Goal: Task Accomplishment & Management: Use online tool/utility

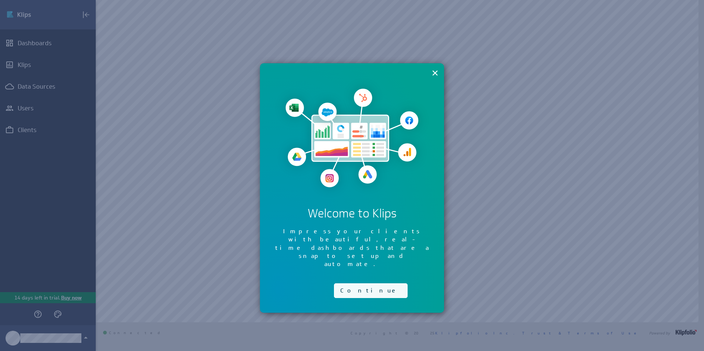
click at [362, 284] on button "Continue" at bounding box center [371, 291] width 74 height 15
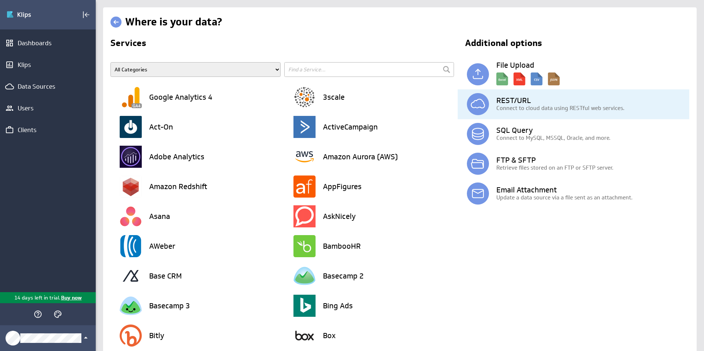
click at [469, 108] on img at bounding box center [478, 104] width 22 height 22
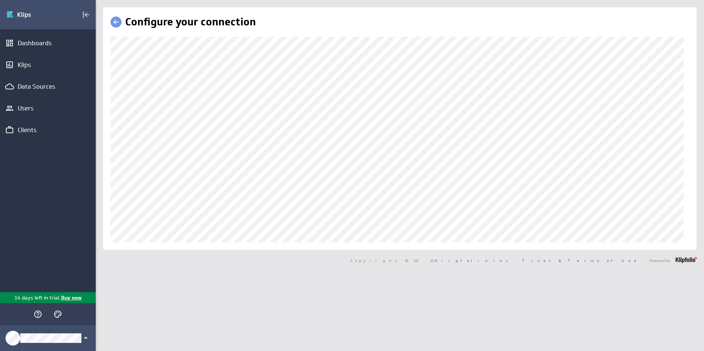
click at [110, 203] on div "Configure your connection" at bounding box center [400, 128] width 594 height 243
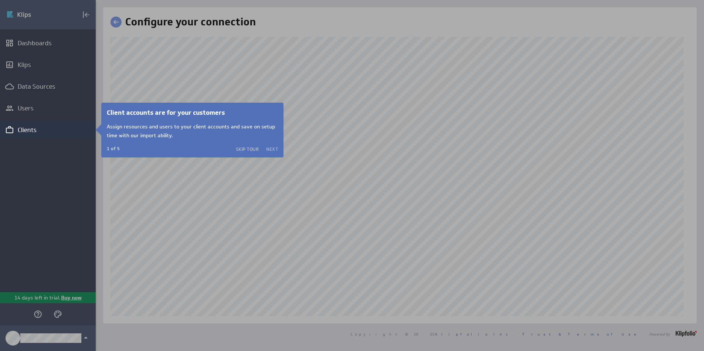
click at [271, 147] on button "Next" at bounding box center [272, 149] width 12 height 6
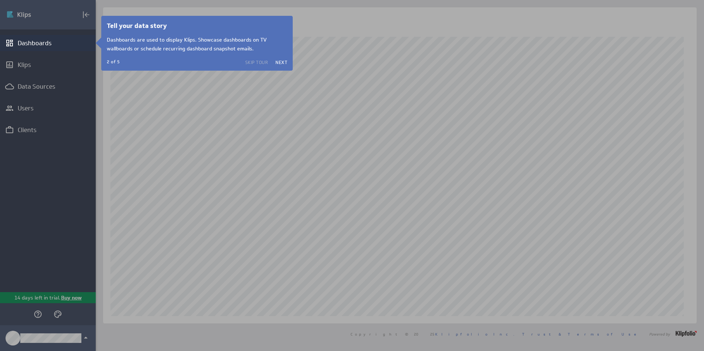
click at [262, 63] on button "Skip Tour" at bounding box center [256, 62] width 23 height 6
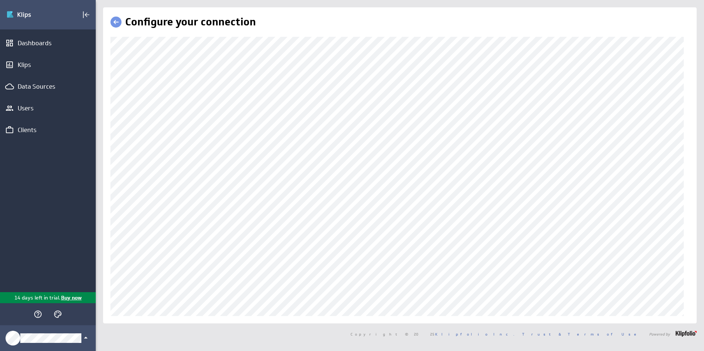
click at [451, 321] on div "Configure your connection" at bounding box center [400, 165] width 594 height 316
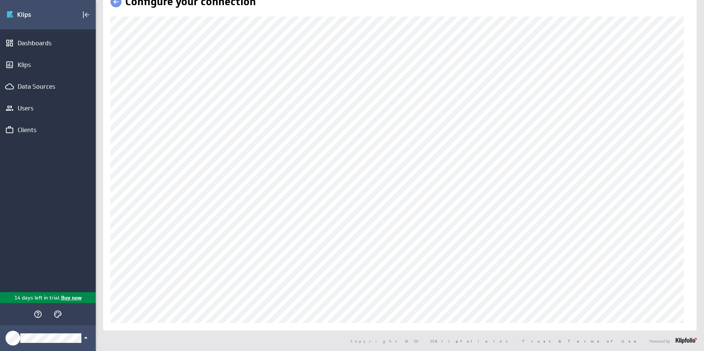
scroll to position [20, 0]
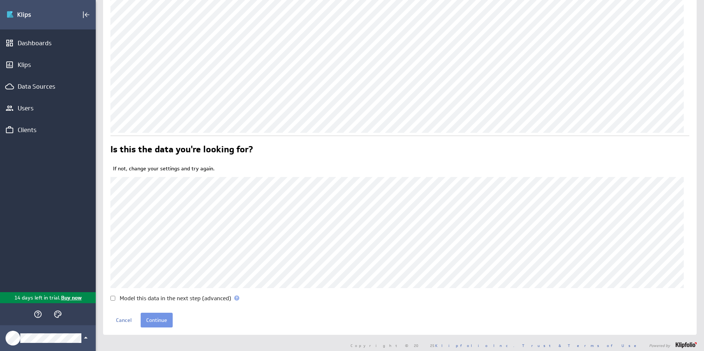
scroll to position [193, 0]
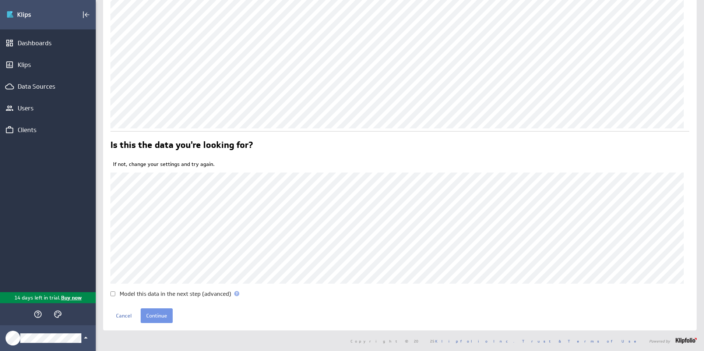
click at [113, 294] on input "Model this data in the next step (advanced)" at bounding box center [113, 294] width 5 height 5
checkbox input "true"
click at [153, 314] on input "Continue" at bounding box center [157, 316] width 32 height 15
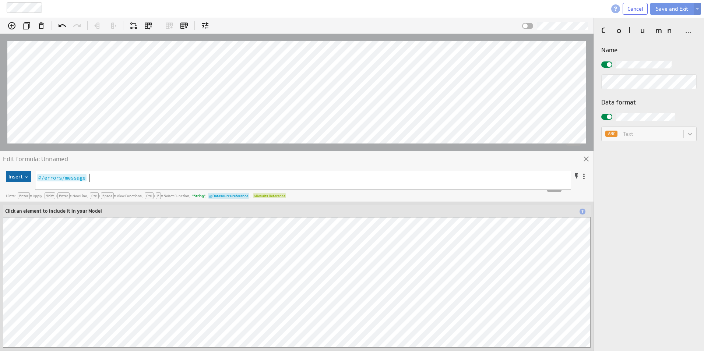
scroll to position [3, 0]
click at [584, 159] on icon at bounding box center [586, 159] width 9 height 9
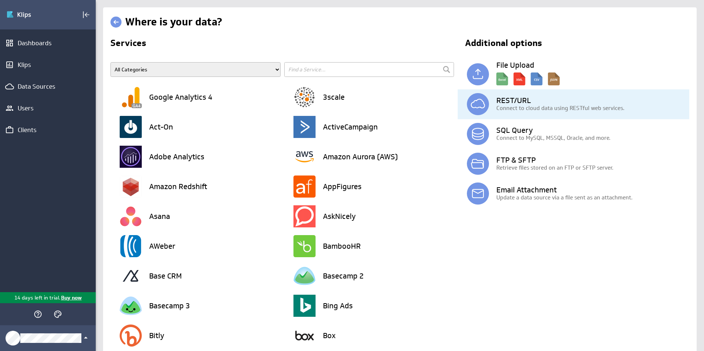
click at [512, 109] on p "Connect to cloud data using RESTful web services." at bounding box center [593, 108] width 193 height 8
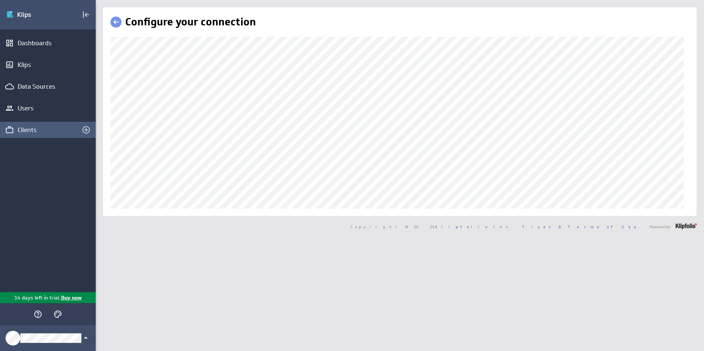
click at [46, 134] on div "Clients" at bounding box center [48, 130] width 60 height 8
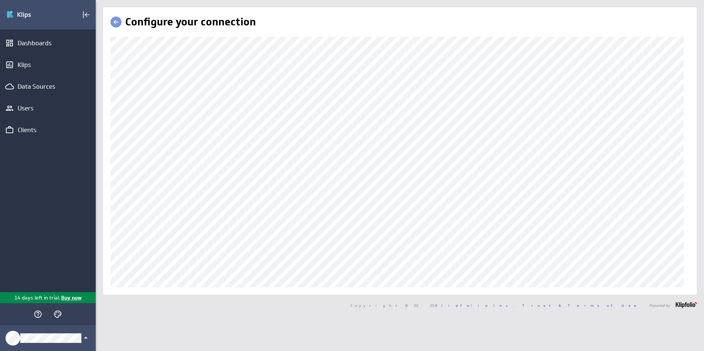
click at [109, 168] on div "Configure your connection" at bounding box center [400, 151] width 594 height 288
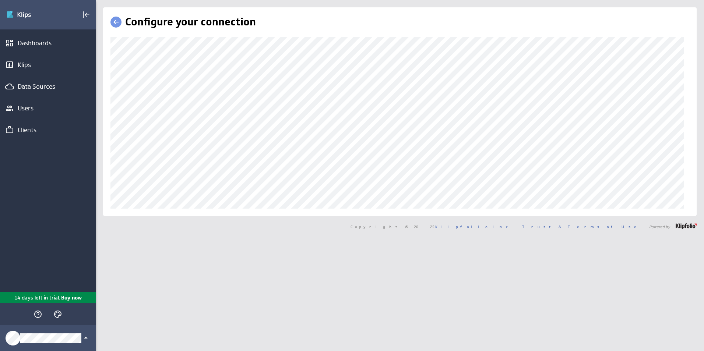
click at [110, 170] on div "Configure your connection" at bounding box center [400, 111] width 594 height 209
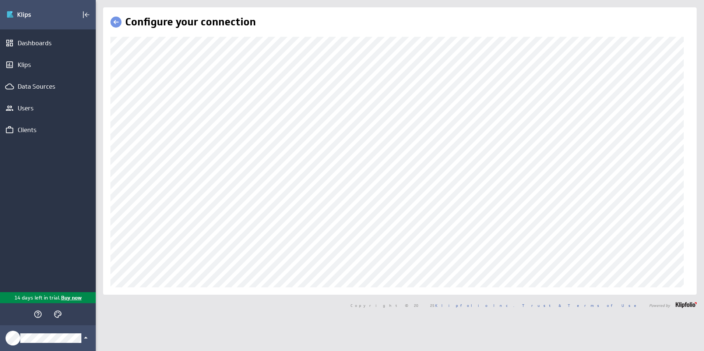
click at [110, 262] on div "Configure your connection" at bounding box center [400, 151] width 594 height 288
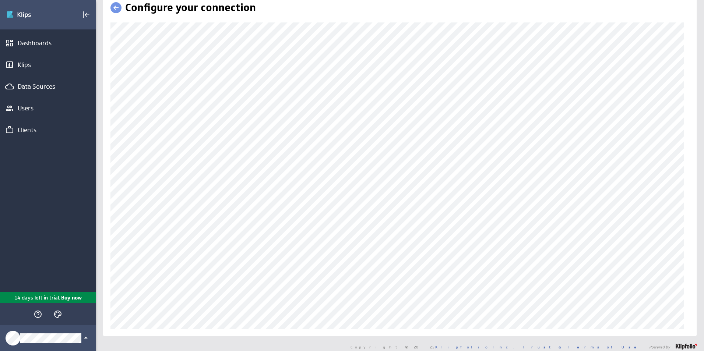
scroll to position [20, 0]
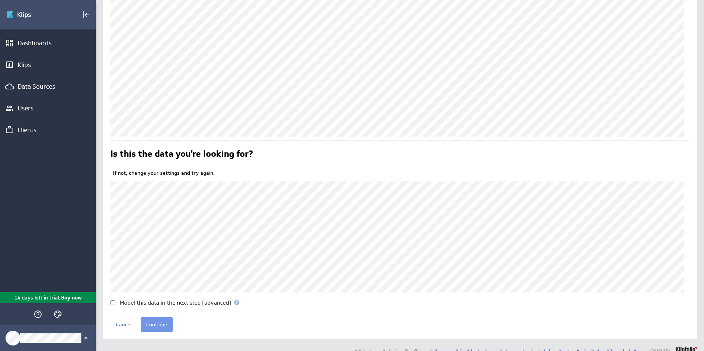
scroll to position [193, 0]
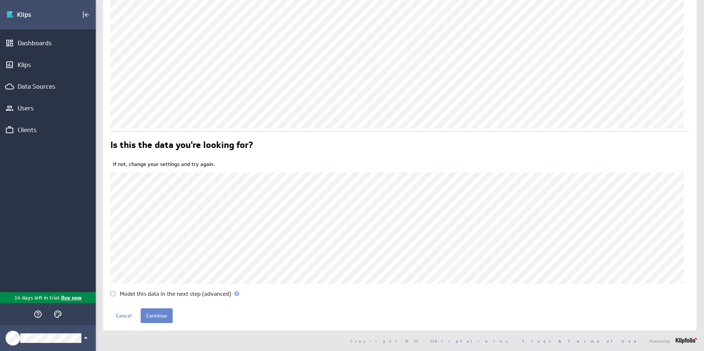
click at [156, 314] on input "Continue" at bounding box center [157, 316] width 32 height 15
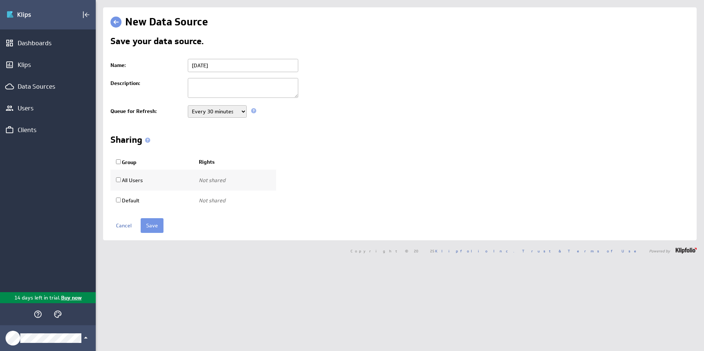
click at [241, 114] on select "Never Every minute Every 5 minutes Every 15 minutes Every 30 minutes Every hour…" at bounding box center [217, 111] width 59 height 13
select select "86400"
click at [188, 105] on select "Never Every minute Every 5 minutes Every 15 minutes Every 30 minutes Every hour…" at bounding box center [217, 111] width 59 height 13
drag, startPoint x: 197, startPoint y: 66, endPoint x: 175, endPoint y: 66, distance: 21.7
click at [175, 66] on tr "Name: Monday" at bounding box center [400, 65] width 579 height 19
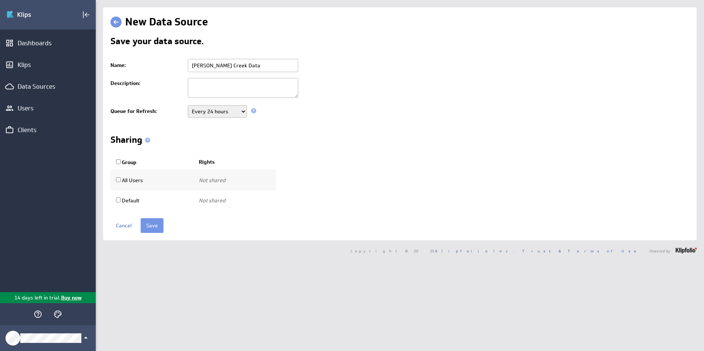
type input "[PERSON_NAME] Creek Data"
click at [162, 215] on form "Save your data source. Name: Leon Creek Data Description: Queue for Refresh: Ne…" at bounding box center [400, 135] width 579 height 196
click at [158, 223] on input "Save" at bounding box center [152, 225] width 23 height 15
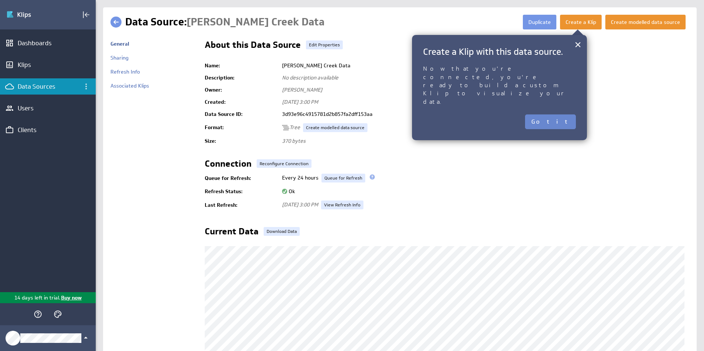
click at [562, 115] on button "Got it" at bounding box center [550, 122] width 51 height 15
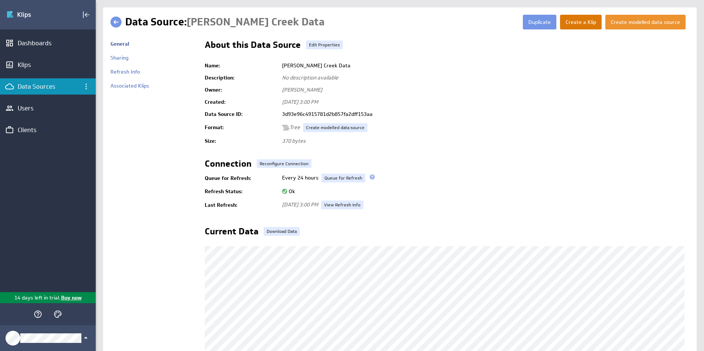
click at [582, 20] on button "Create a Klip" at bounding box center [581, 22] width 42 height 15
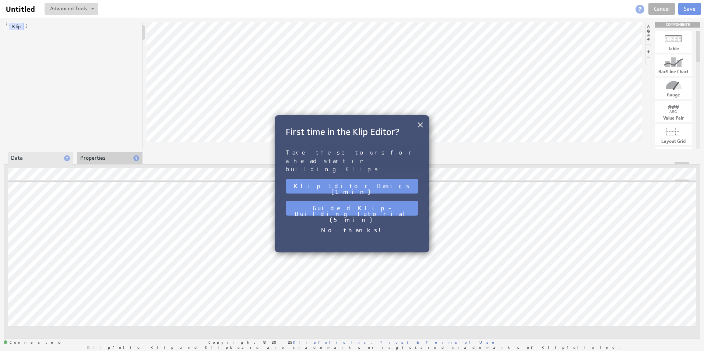
click at [421, 123] on button "×" at bounding box center [420, 124] width 7 height 15
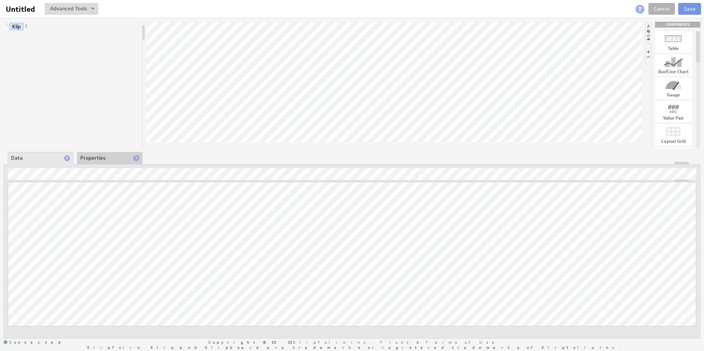
click at [117, 169] on div "Updating... Select a Function ARRAY DATE SELECT SLICE SUM Data Manipulation Log…" at bounding box center [352, 251] width 697 height 175
click at [194, 151] on div "Klip COMPONENTS Table Bar/Line Chart Gauge Value Pair Layout Grid Separator Lab…" at bounding box center [352, 180] width 704 height 325
click at [238, 84] on div "Klip COMPONENTS Table Bar/Line Chart Gauge Value Pair Layout Grid Separator Lab…" at bounding box center [352, 180] width 704 height 325
click at [105, 161] on li "Properties" at bounding box center [110, 158] width 66 height 13
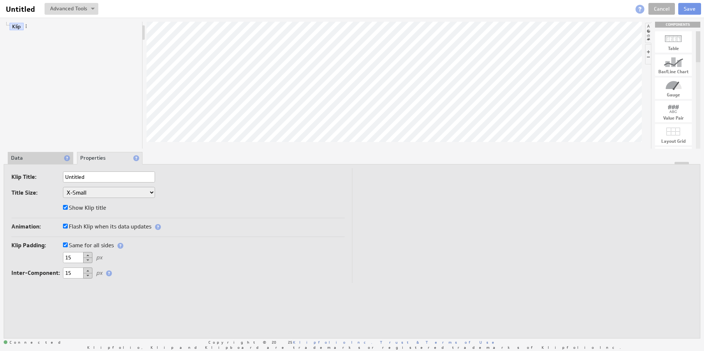
click at [23, 155] on li "Data" at bounding box center [41, 158] width 66 height 13
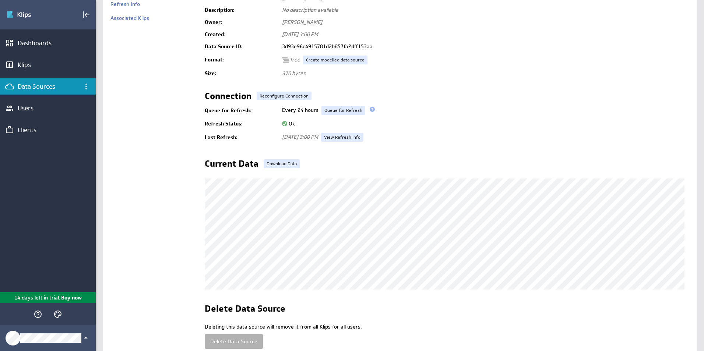
scroll to position [108, 0]
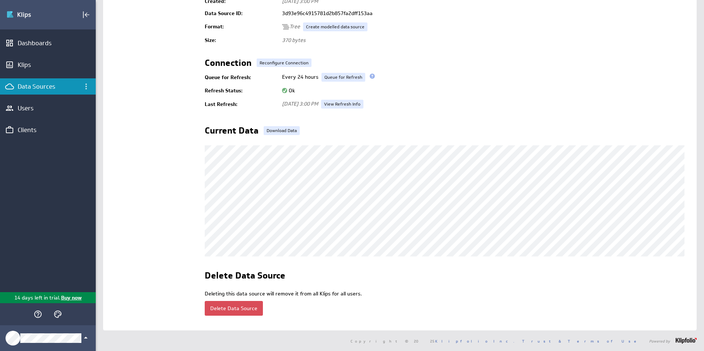
click at [234, 305] on button "Delete Data Source" at bounding box center [234, 308] width 58 height 15
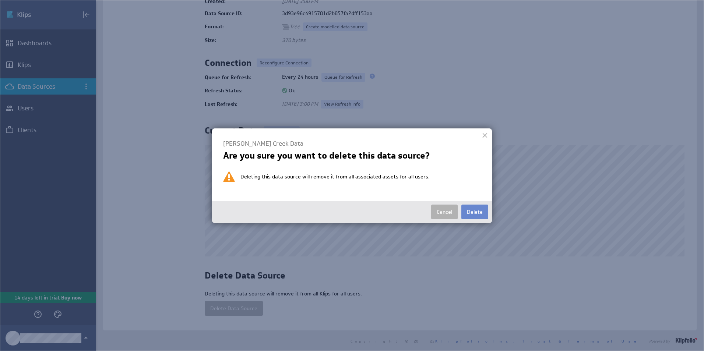
click at [469, 215] on button "Delete" at bounding box center [475, 212] width 27 height 15
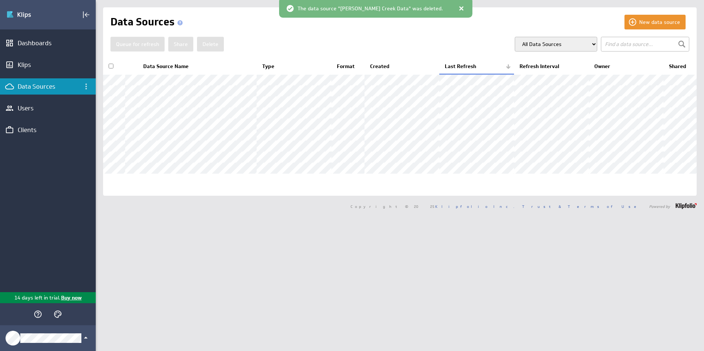
click at [62, 89] on div "Data Sources" at bounding box center [48, 87] width 60 height 8
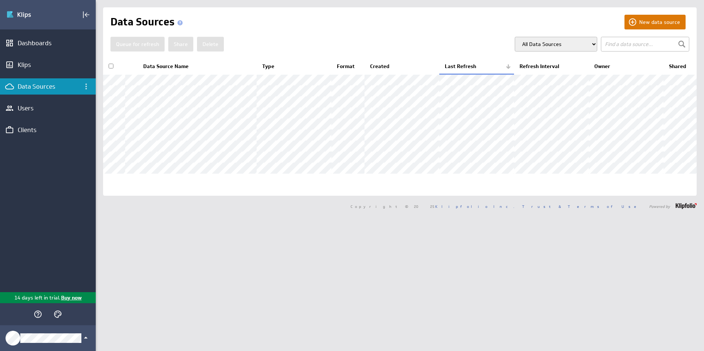
click at [655, 23] on button "New data source" at bounding box center [655, 22] width 61 height 15
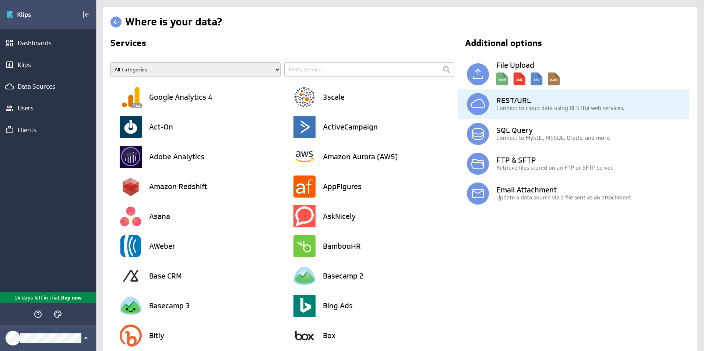
click at [515, 102] on h3 "REST/URL" at bounding box center [593, 100] width 193 height 7
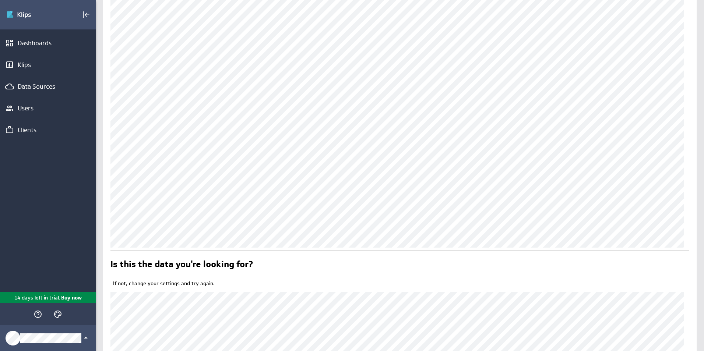
scroll to position [193, 0]
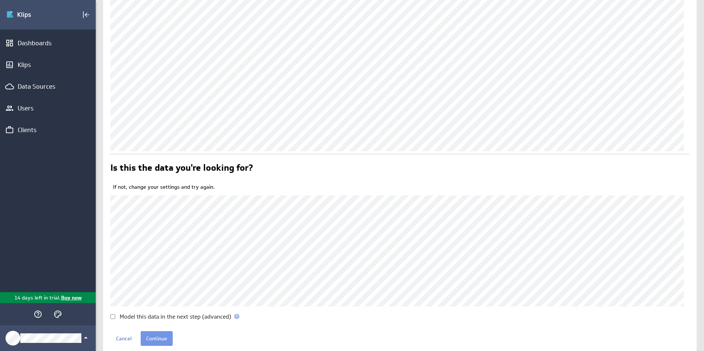
scroll to position [193, 0]
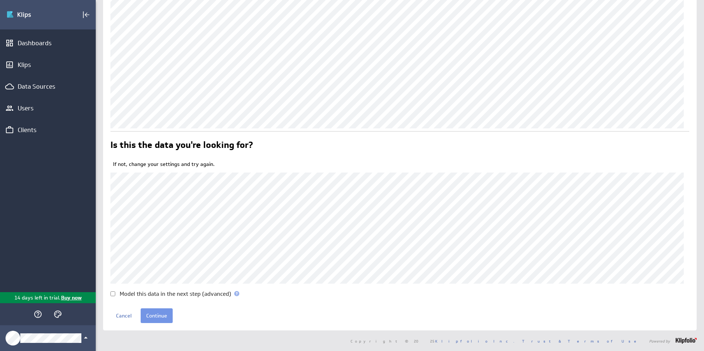
click at [117, 294] on div "Model this data in the next step (advanced)" at bounding box center [400, 294] width 579 height 6
click at [113, 292] on input "Model this data in the next step (advanced)" at bounding box center [113, 294] width 5 height 5
checkbox input "true"
click at [164, 318] on input "Continue" at bounding box center [157, 316] width 32 height 15
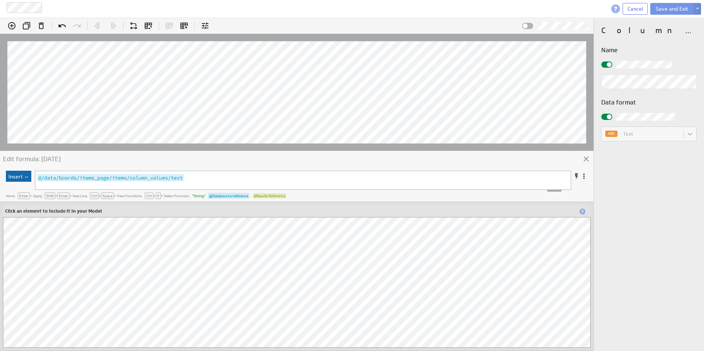
scroll to position [184, 0]
click at [43, 24] on icon "Remove column (Del)" at bounding box center [41, 25] width 5 height 7
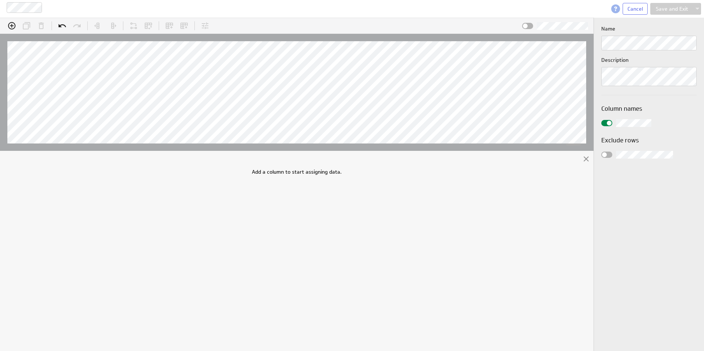
click at [258, 175] on div "Add a column to start assigning data." at bounding box center [297, 260] width 90 height 182
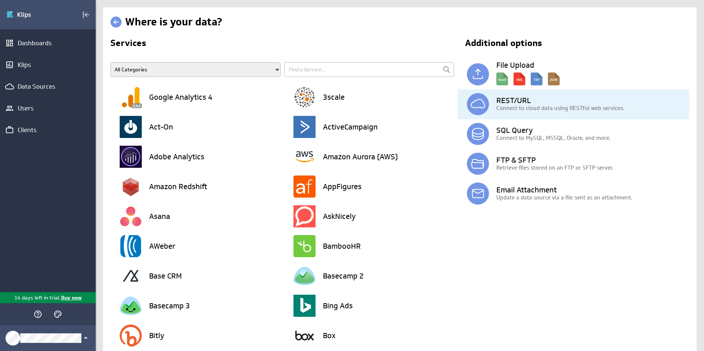
click at [529, 105] on p "Connect to cloud data using RESTful web services." at bounding box center [593, 108] width 193 height 8
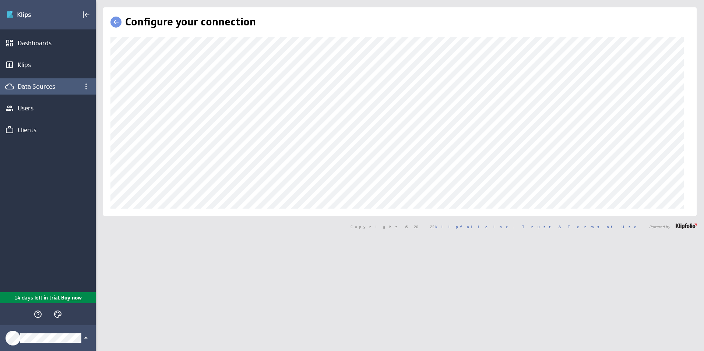
click at [40, 82] on div "Data Sources" at bounding box center [48, 86] width 96 height 16
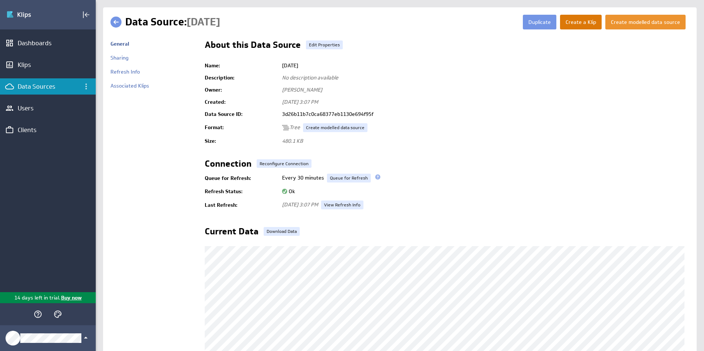
click at [568, 23] on button "Create a Klip" at bounding box center [581, 22] width 42 height 15
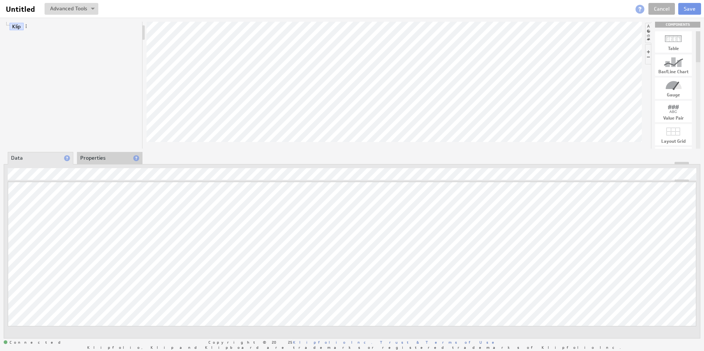
click at [351, 106] on div "Klip COMPONENTS Table Bar/Line Chart Gauge Value Pair Layout Grid Separator Lab…" at bounding box center [352, 180] width 704 height 325
click at [390, 76] on div "Klip COMPONENTS Table Bar/Line Chart Gauge Value Pair Layout Grid Separator Lab…" at bounding box center [352, 180] width 704 height 325
click at [115, 162] on li "Properties" at bounding box center [110, 158] width 66 height 13
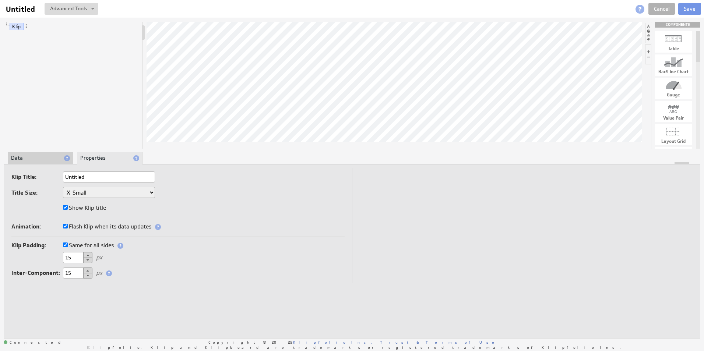
click at [49, 156] on li "Data" at bounding box center [41, 158] width 66 height 13
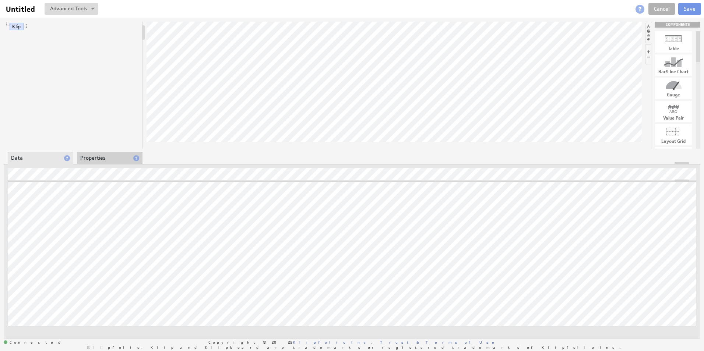
click at [294, 151] on div "Klip COMPONENTS Table Bar/Line Chart Gauge Value Pair Layout Grid Separator Lab…" at bounding box center [352, 180] width 704 height 325
click at [667, 4] on link "Cancel" at bounding box center [662, 9] width 27 height 12
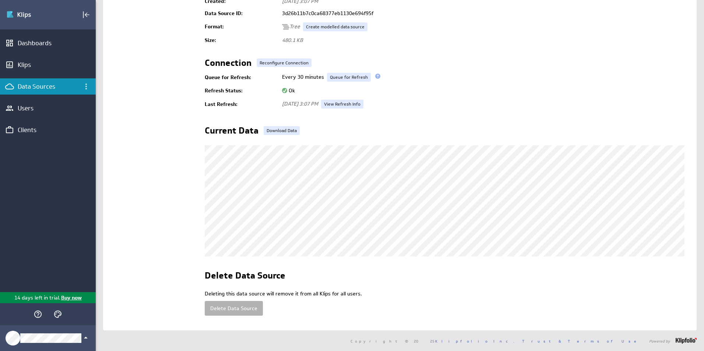
scroll to position [108, 0]
click at [225, 304] on button "Delete Data Source" at bounding box center [234, 308] width 58 height 15
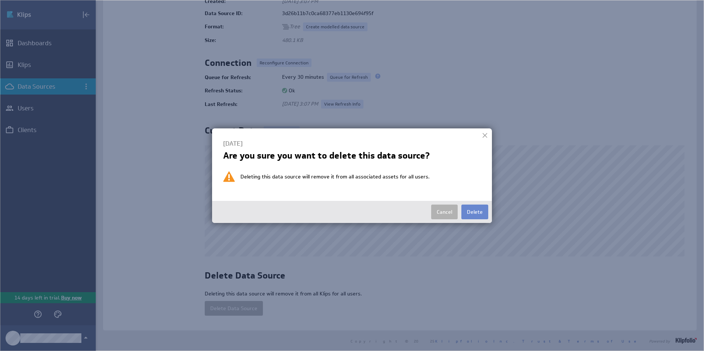
click at [478, 211] on button "Delete" at bounding box center [475, 212] width 27 height 15
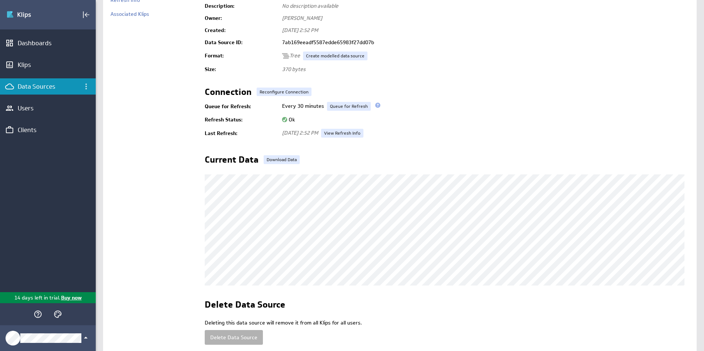
scroll to position [108, 0]
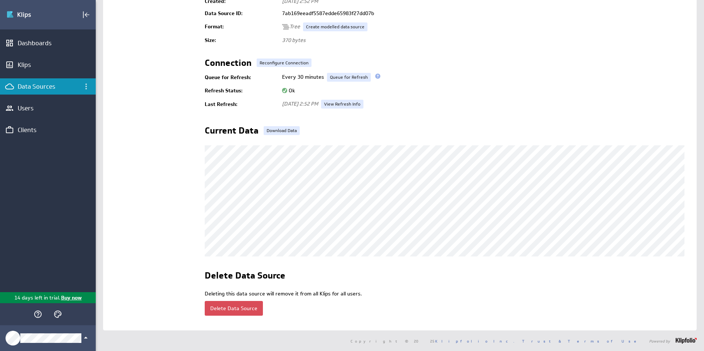
click at [218, 304] on button "Delete Data Source" at bounding box center [234, 308] width 58 height 15
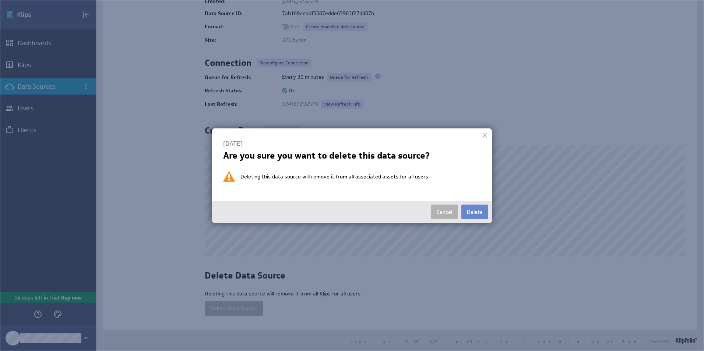
click at [473, 207] on button "Delete" at bounding box center [475, 212] width 27 height 15
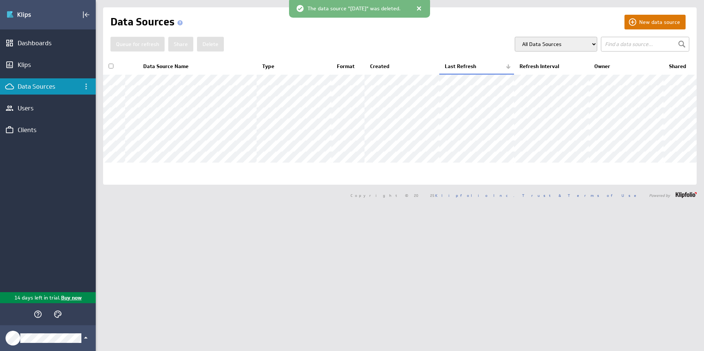
click at [625, 20] on button "New data source" at bounding box center [655, 22] width 61 height 15
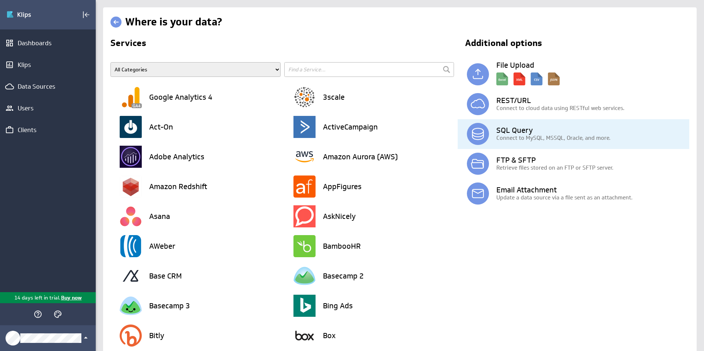
click at [497, 133] on h3 "SQL Query" at bounding box center [593, 130] width 193 height 7
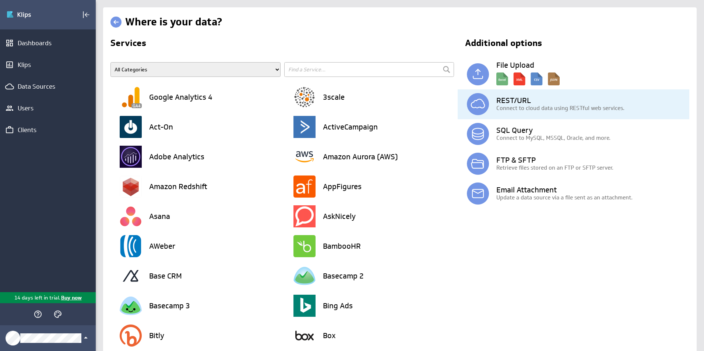
click at [539, 109] on p "Connect to cloud data using RESTful web services." at bounding box center [593, 108] width 193 height 8
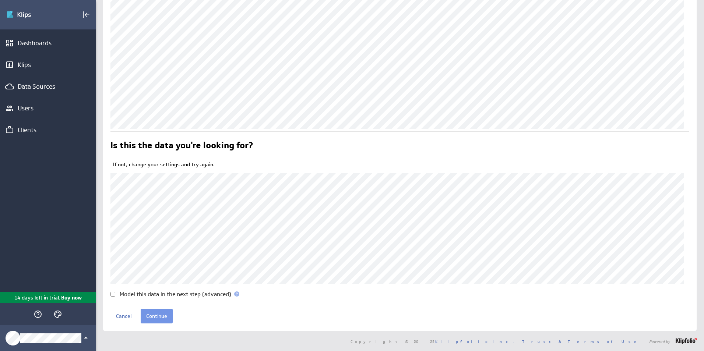
scroll to position [193, 0]
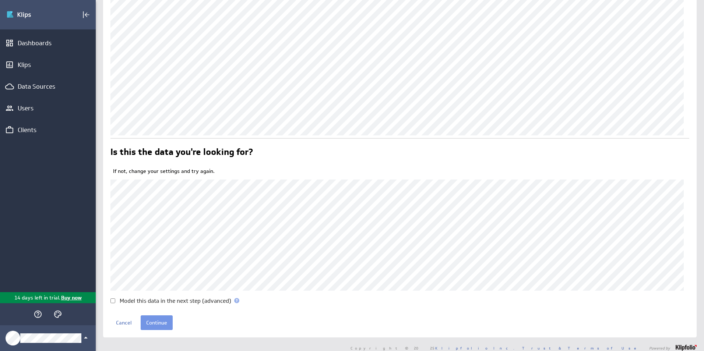
scroll to position [193, 0]
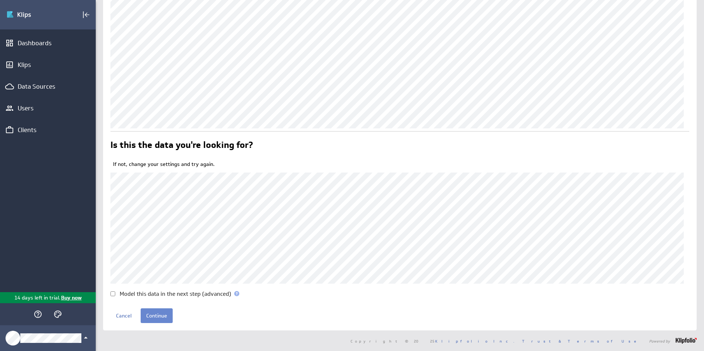
click at [155, 313] on input "Continue" at bounding box center [157, 316] width 32 height 15
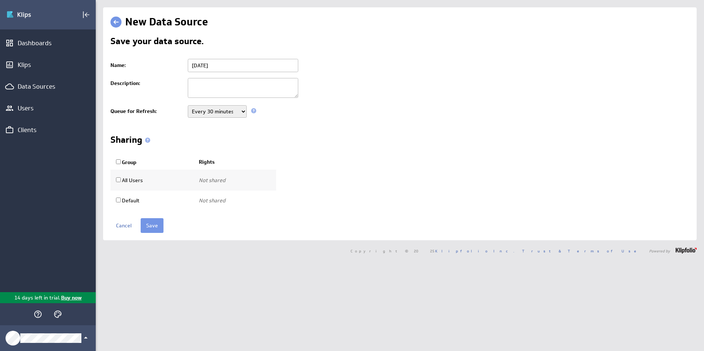
click at [241, 113] on select "Never Every minute Every 5 minutes Every 15 minutes Every 30 minutes Every hour…" at bounding box center [217, 111] width 59 height 13
select select "86400"
click at [188, 105] on select "Never Every minute Every 5 minutes Every 15 minutes Every 30 minutes Every hour…" at bounding box center [217, 111] width 59 height 13
click at [117, 164] on label "Group" at bounding box center [126, 162] width 21 height 7
click at [117, 164] on input "Group" at bounding box center [118, 161] width 5 height 5
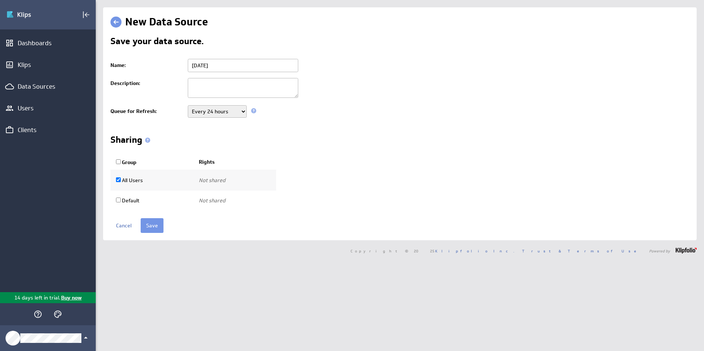
checkbox input "true"
select select "a3f6a593412b9dc15bb3bb7f72f2a251:use"
checkbox input "true"
select select "1658739b110509e89733985020d85708:use"
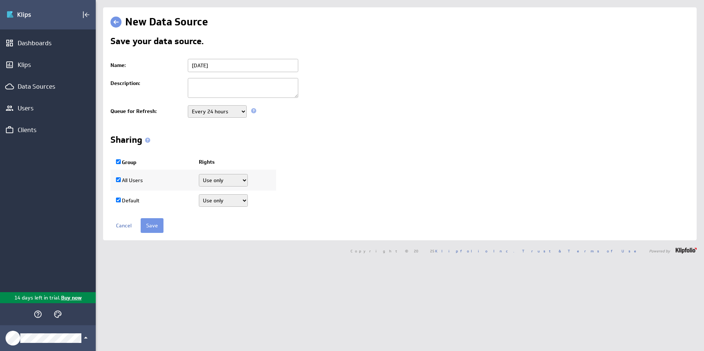
click at [236, 182] on select "Use only Use and edit Do not share" at bounding box center [223, 180] width 49 height 13
click at [199, 174] on select "Use only Use and edit Do not share" at bounding box center [223, 180] width 49 height 13
drag, startPoint x: 217, startPoint y: 66, endPoint x: 147, endPoint y: 67, distance: 70.0
click at [147, 67] on tr "Name: Monday" at bounding box center [400, 65] width 579 height 19
type input "Leon Creek"
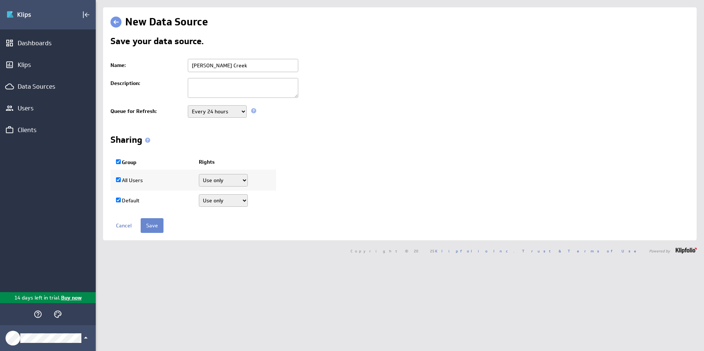
click at [148, 225] on input "Save" at bounding box center [152, 225] width 23 height 15
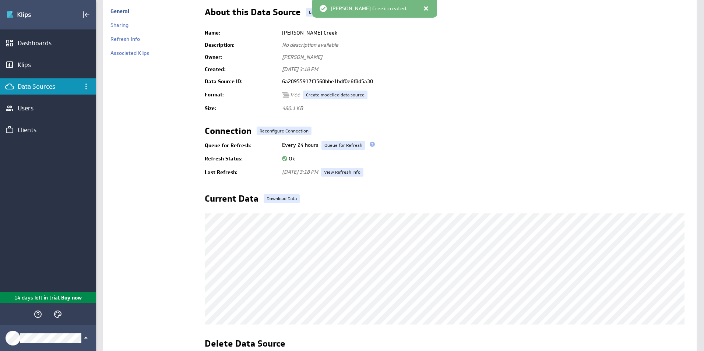
scroll to position [108, 0]
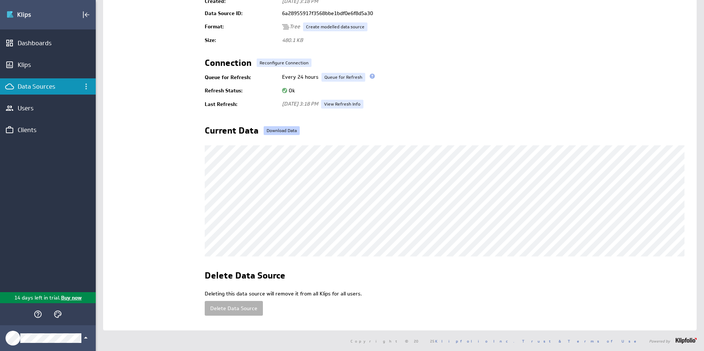
click at [266, 126] on link "Download Data" at bounding box center [282, 130] width 36 height 9
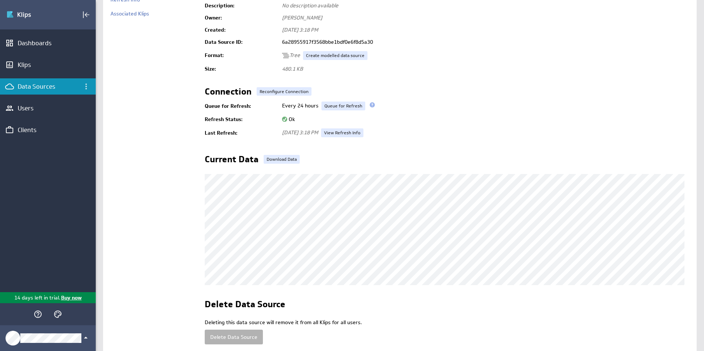
scroll to position [0, 0]
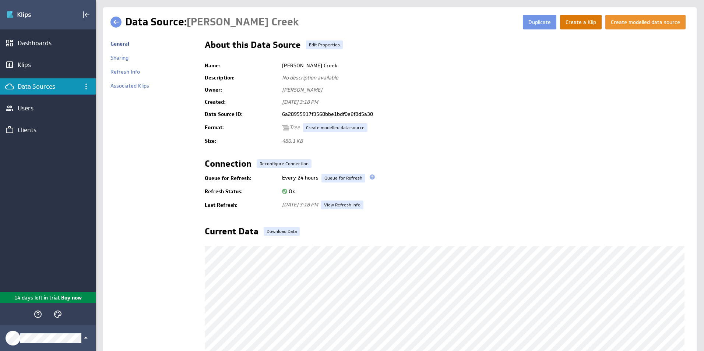
click at [587, 16] on button "Create a Klip" at bounding box center [581, 22] width 42 height 15
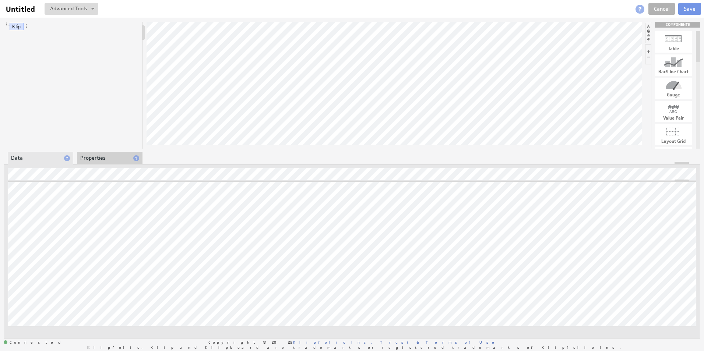
click at [122, 175] on div at bounding box center [352, 177] width 689 height 8
click at [112, 158] on li "Properties" at bounding box center [110, 158] width 66 height 13
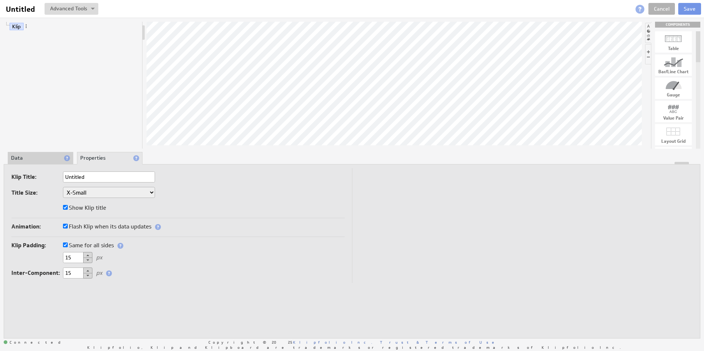
click at [26, 155] on li "Data" at bounding box center [41, 158] width 66 height 13
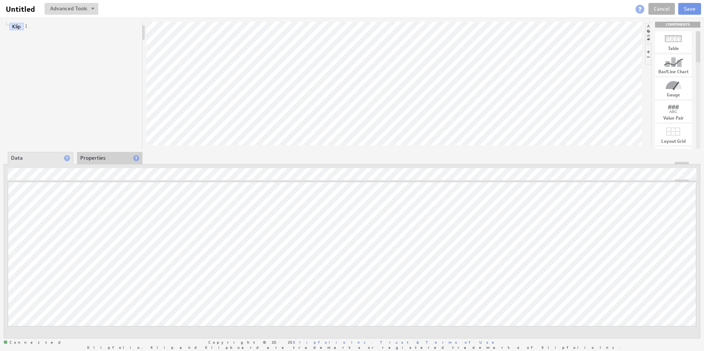
click at [97, 165] on div at bounding box center [352, 163] width 696 height 3
click at [51, 29] on li "Klip" at bounding box center [72, 27] width 136 height 10
click at [94, 11] on button at bounding box center [72, 9] width 54 height 12
click at [63, 47] on td "Manage Variables..." at bounding box center [46, 48] width 62 height 12
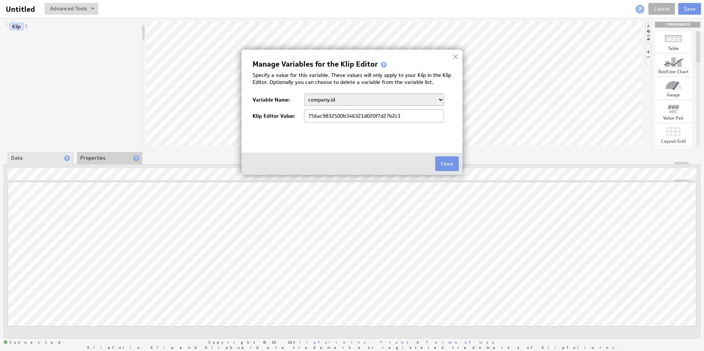
click at [400, 98] on select "company.id company.name Sales_Rep user.emailAddress user.firstName user.isAdmin…" at bounding box center [374, 100] width 140 height 13
click at [177, 113] on img at bounding box center [352, 175] width 704 height 351
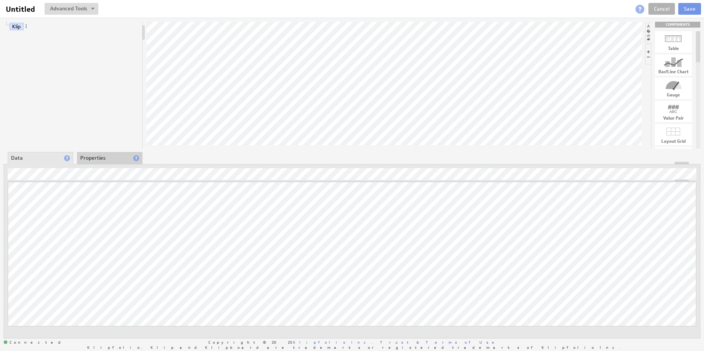
click at [108, 155] on li "Properties" at bounding box center [110, 158] width 66 height 13
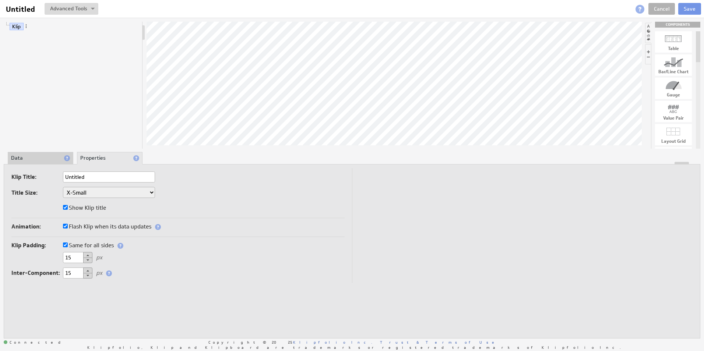
click at [49, 160] on li "Data" at bounding box center [41, 158] width 66 height 13
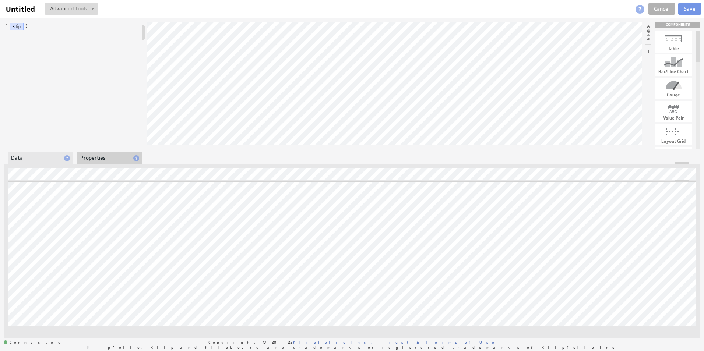
click at [679, 41] on div at bounding box center [673, 39] width 37 height 12
click at [659, 13] on link "Cancel" at bounding box center [662, 9] width 27 height 12
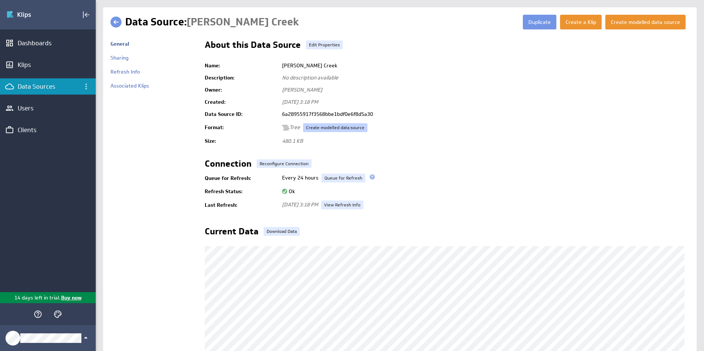
click at [340, 127] on link "Create modelled data source" at bounding box center [335, 127] width 64 height 9
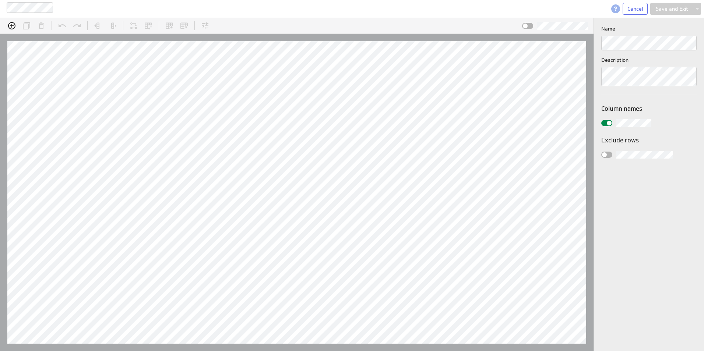
click at [609, 155] on div at bounding box center [606, 155] width 11 height 6
click at [0, 0] on input "checkbox" at bounding box center [0, 0] width 0 height 0
click at [603, 153] on div at bounding box center [606, 155] width 11 height 6
click at [0, 0] on input "checkbox" at bounding box center [0, 0] width 0 height 0
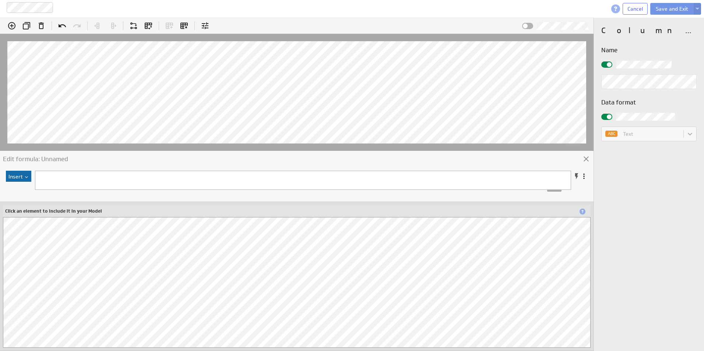
click at [51, 178] on pre at bounding box center [298, 178] width 526 height 8
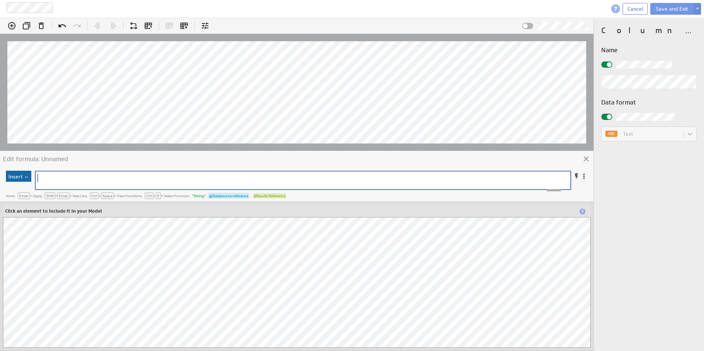
scroll to position [3, 0]
click at [101, 175] on pre at bounding box center [299, 178] width 526 height 8
type textarea "​"
click at [8, 176] on button "Insert" at bounding box center [18, 176] width 25 height 11
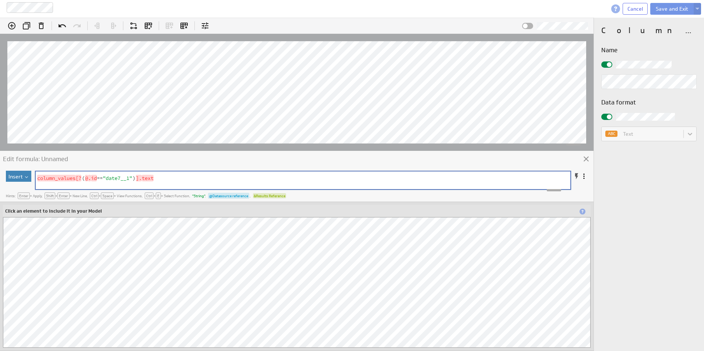
click at [8, 176] on button "Insert" at bounding box center [18, 176] width 25 height 11
click at [35, 203] on div "Results Reference..." at bounding box center [45, 202] width 74 height 12
click at [558, 177] on img at bounding box center [558, 177] width 6 height 6
click at [108, 183] on pre "&" at bounding box center [296, 186] width 520 height 8
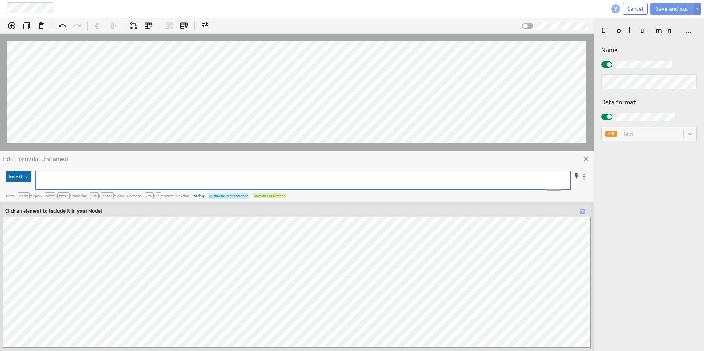
click at [79, 175] on pre "​" at bounding box center [299, 178] width 526 height 8
paste textarea "e.items"
type textarea "data.boards[0].items_page.items"
drag, startPoint x: 147, startPoint y: 175, endPoint x: 37, endPoint y: 173, distance: 110.5
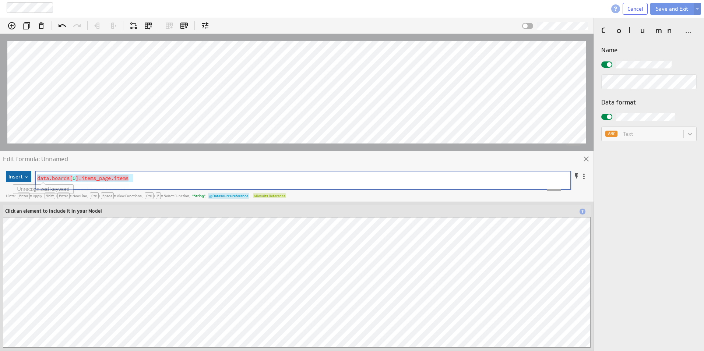
click at [37, 174] on pre "data . boards [ 0 ]. items_page . items" at bounding box center [296, 178] width 520 height 8
type textarea "6a28955917f3568bbe1bdf0e6f8d5a30@/data/boards/items_page/items/group/title;"
drag, startPoint x: 177, startPoint y: 175, endPoint x: 56, endPoint y: 171, distance: 120.9
click at [58, 180] on pre "​" at bounding box center [296, 178] width 520 height 8
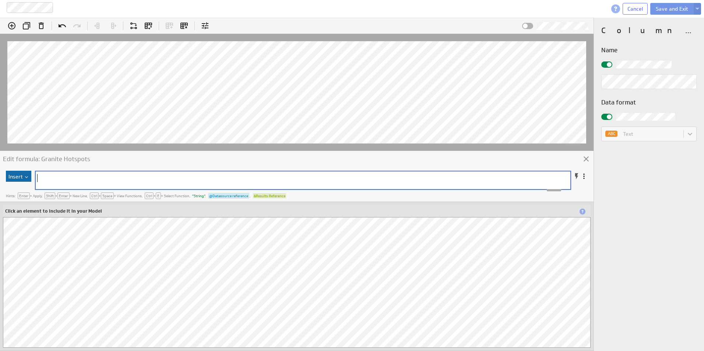
type textarea "​"
click at [163, 180] on pre "@ / data / boards / items_page / items / name" at bounding box center [296, 177] width 520 height 8
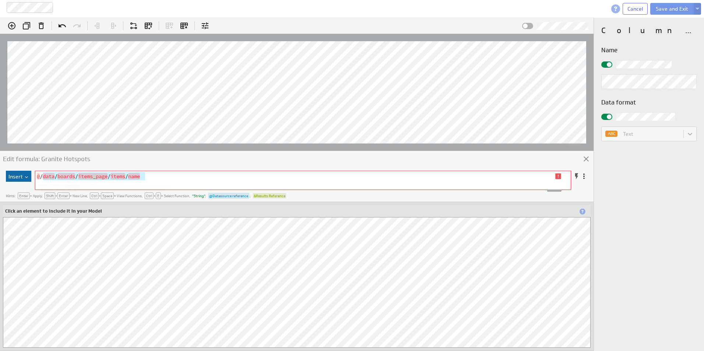
type textarea "@/data/boards/items_page/items/name"
drag, startPoint x: 165, startPoint y: 178, endPoint x: 35, endPoint y: 176, distance: 130.4
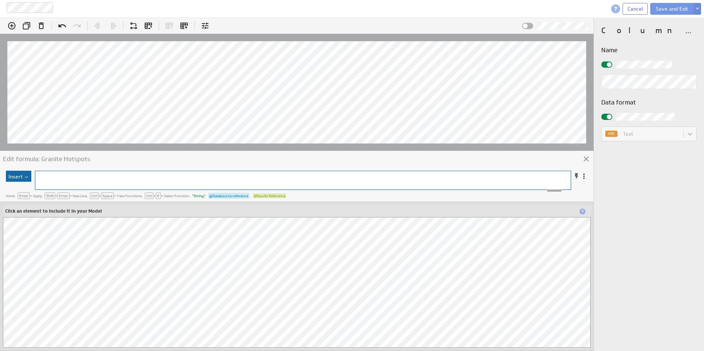
scroll to position [0, 0]
click at [69, 176] on pre "​" at bounding box center [295, 176] width 521 height 8
type textarea "​"
paste textarea
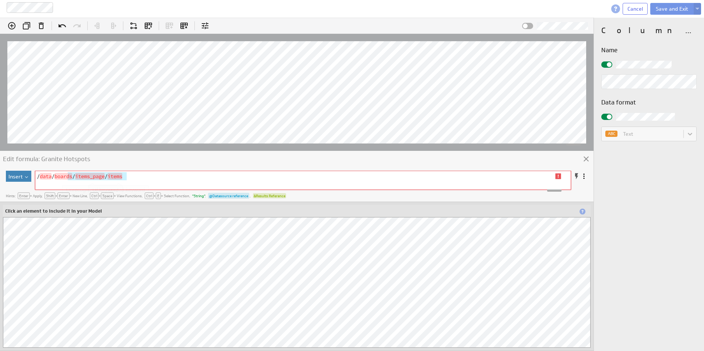
type textarea "/data/boards/items_page/items"
drag, startPoint x: 143, startPoint y: 178, endPoint x: 25, endPoint y: 175, distance: 117.2
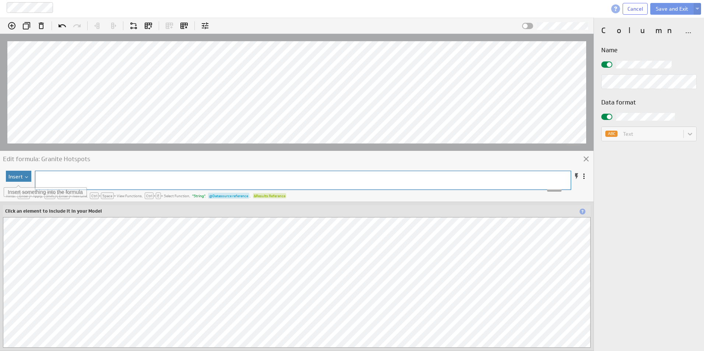
click at [25, 177] on img at bounding box center [26, 177] width 6 height 2
click at [35, 200] on div "Results Reference..." at bounding box center [45, 202] width 74 height 12
type textarea "&6a28955917f3568bbe1bdf0e6f8d5a30@/data/boards/items_page/items/name;"
drag, startPoint x: 166, startPoint y: 178, endPoint x: 33, endPoint y: 177, distance: 133.0
click at [33, 177] on div "Insert &6a28955917f3568bbe1bdf0e6f8d5a30@/data/boards/items_page/items/name; x …" at bounding box center [297, 181] width 582 height 20
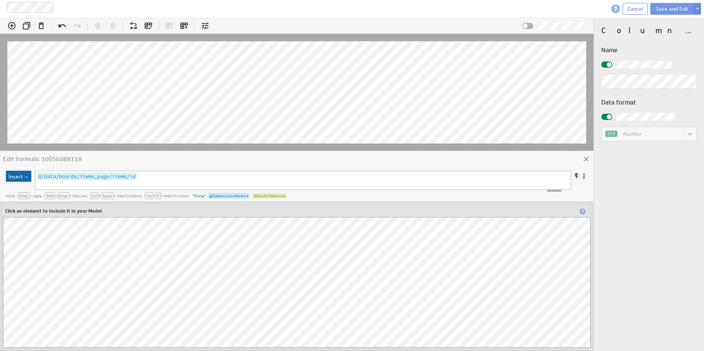
type textarea "/data/boards/items_page/items/id"
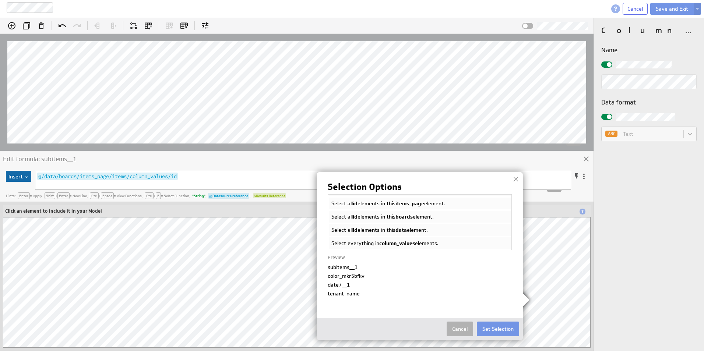
scroll to position [0, 0]
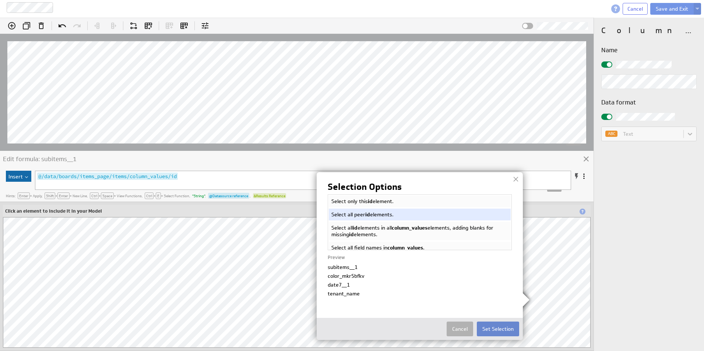
click at [495, 333] on button "Set Selection" at bounding box center [498, 329] width 42 height 15
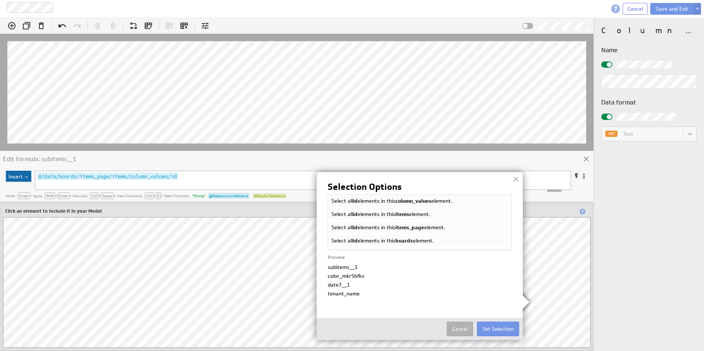
scroll to position [74, 0]
click at [384, 227] on li "Select all id elements in this items_page element." at bounding box center [419, 227] width 183 height 13
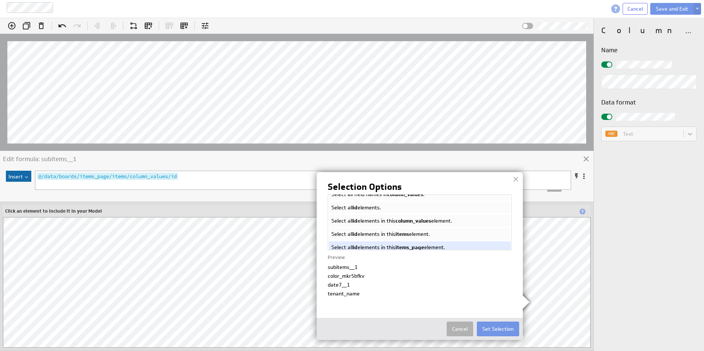
scroll to position [37, 0]
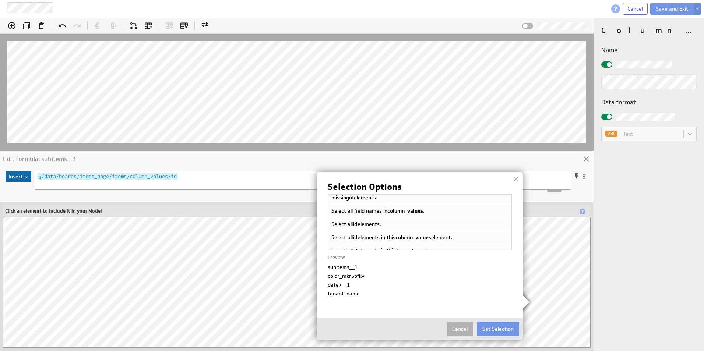
click at [421, 239] on span "column_values" at bounding box center [414, 237] width 36 height 7
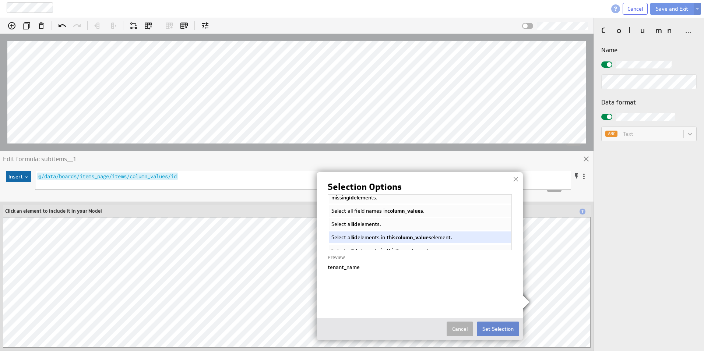
click at [492, 332] on button "Set Selection" at bounding box center [498, 329] width 42 height 15
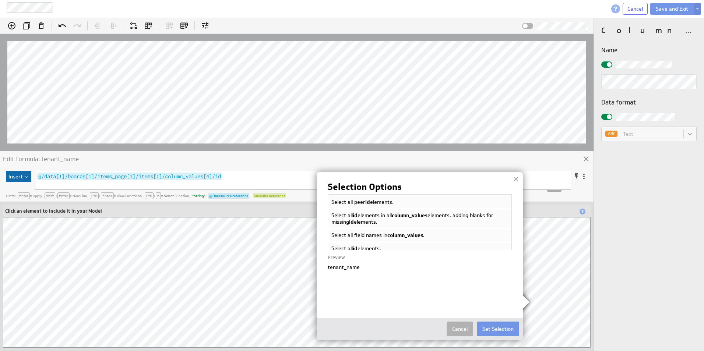
scroll to position [0, 0]
click at [383, 213] on li "Select all peer id elements." at bounding box center [419, 214] width 183 height 13
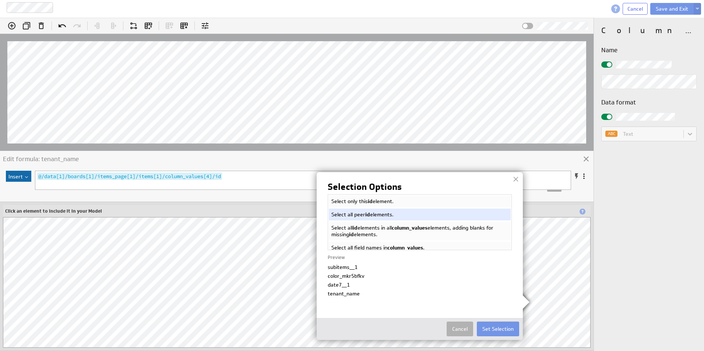
click at [407, 228] on span "column_values" at bounding box center [410, 228] width 36 height 7
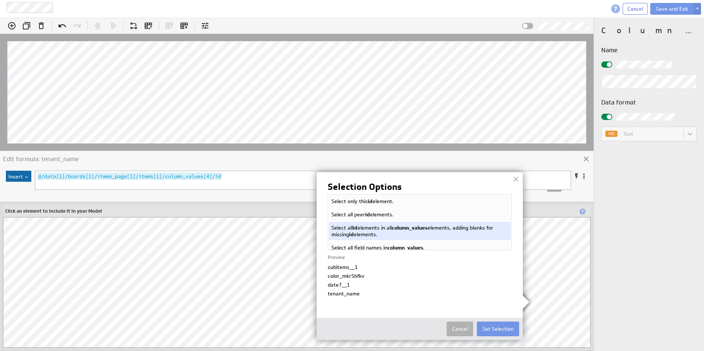
click at [372, 211] on li "Select all peer id elements." at bounding box center [419, 214] width 183 height 13
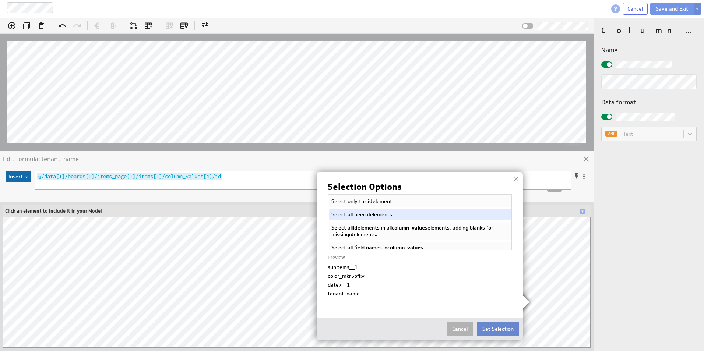
click at [503, 328] on button "Set Selection" at bounding box center [498, 329] width 42 height 15
click at [390, 232] on li "Select all id elements in all column_values elements, adding blanks for missing…" at bounding box center [419, 231] width 183 height 20
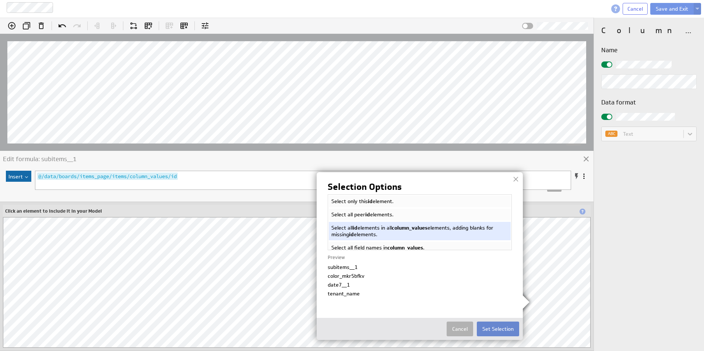
click at [501, 329] on button "Set Selection" at bounding box center [498, 329] width 42 height 15
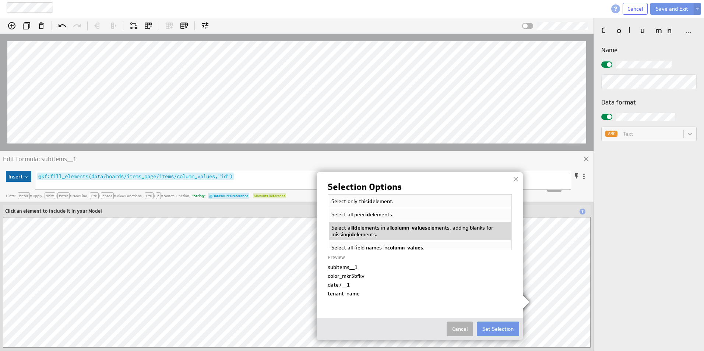
scroll to position [37, 0]
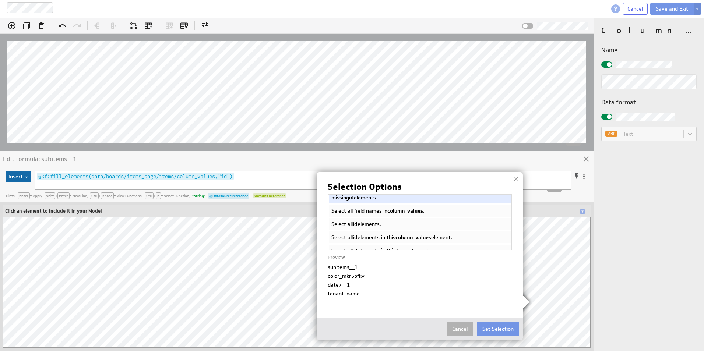
click at [398, 208] on span "column_values" at bounding box center [405, 211] width 36 height 7
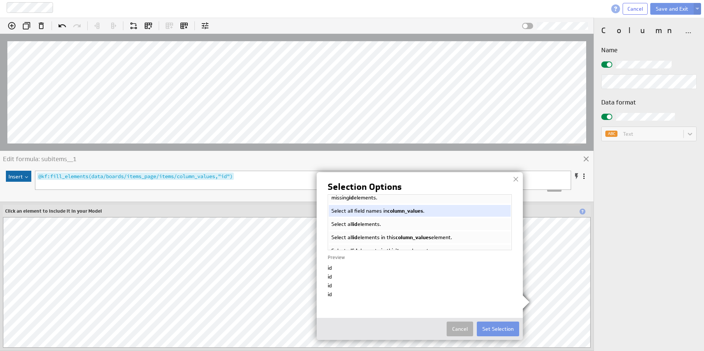
scroll to position [2615, 0]
click at [419, 235] on span "column_values" at bounding box center [414, 237] width 36 height 7
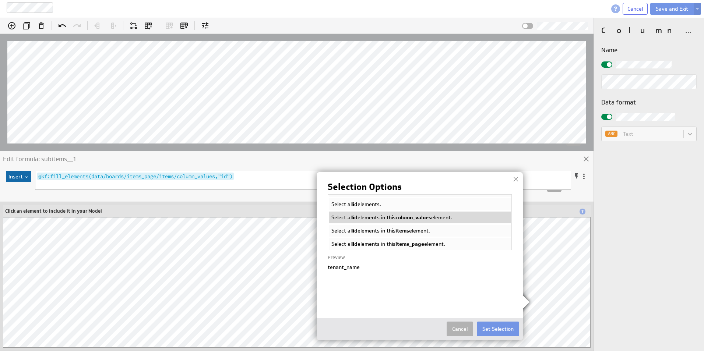
scroll to position [74, 0]
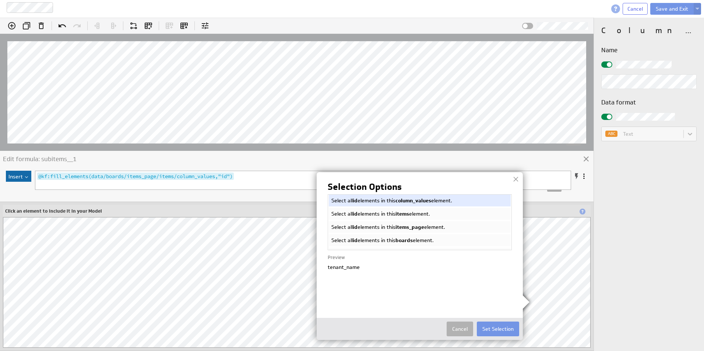
click at [409, 214] on span "items" at bounding box center [403, 214] width 14 height 7
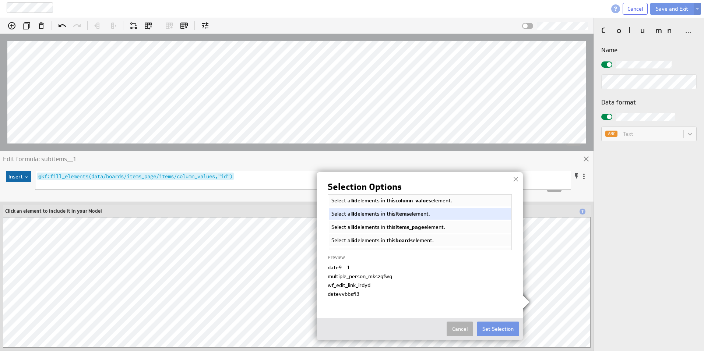
scroll to position [122, 0]
click at [414, 225] on span "items_page" at bounding box center [410, 227] width 29 height 7
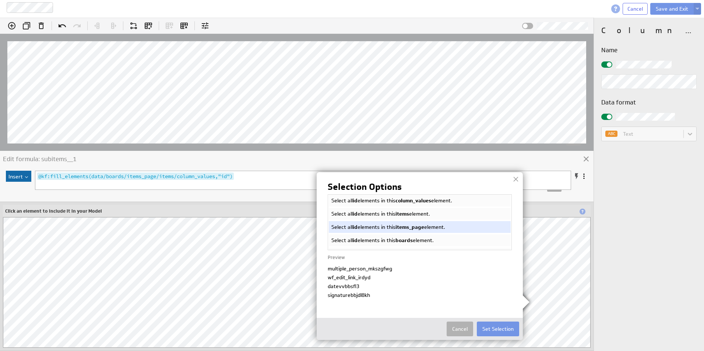
click at [421, 240] on li "Select all id elements in this boards element." at bounding box center [419, 240] width 183 height 13
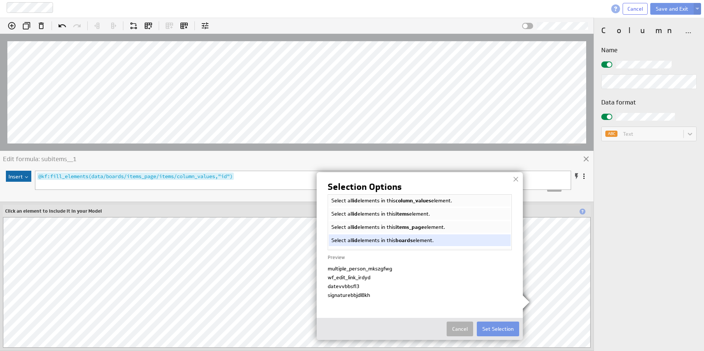
scroll to position [97, 0]
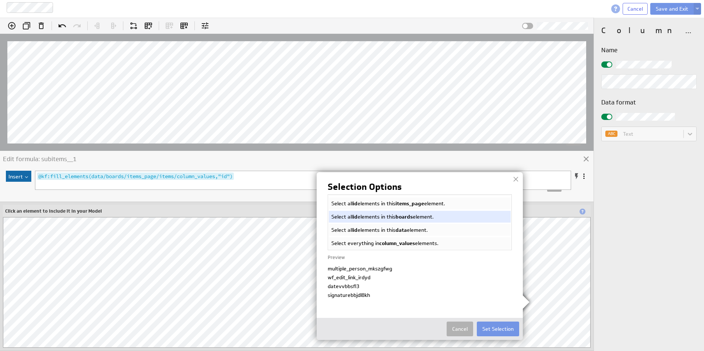
click at [421, 229] on li "Select all id elements in this data element." at bounding box center [419, 230] width 183 height 13
click at [383, 241] on span "column_values" at bounding box center [397, 243] width 36 height 7
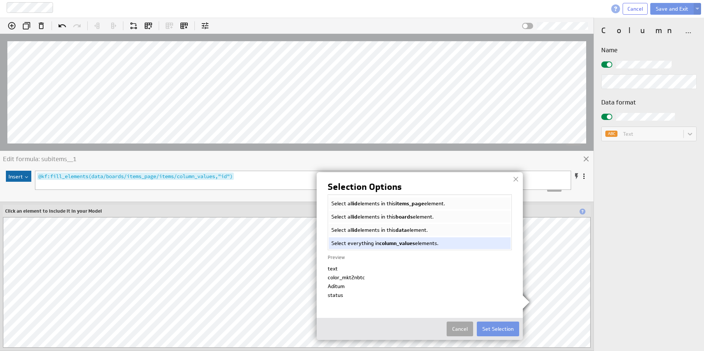
click at [466, 331] on button "Cancel" at bounding box center [460, 329] width 27 height 15
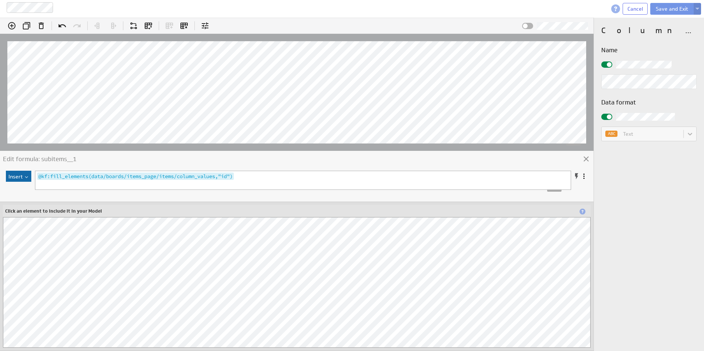
click at [695, 10] on button at bounding box center [697, 9] width 7 height 12
click at [662, 26] on span "Save and Exit" at bounding box center [652, 23] width 43 height 5
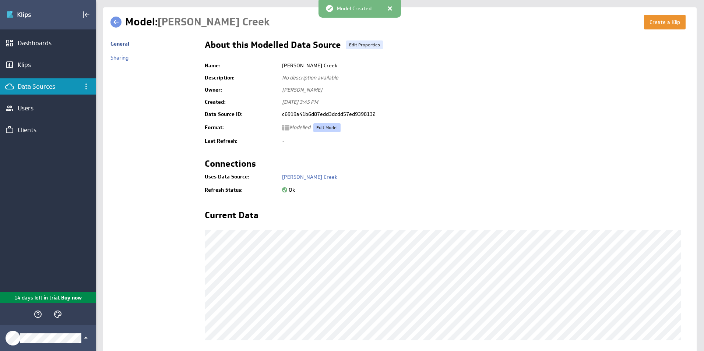
click at [324, 127] on link "Edit Model" at bounding box center [326, 127] width 27 height 9
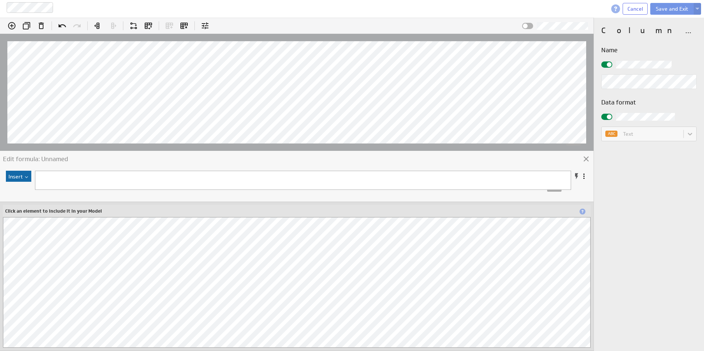
scroll to position [3, 0]
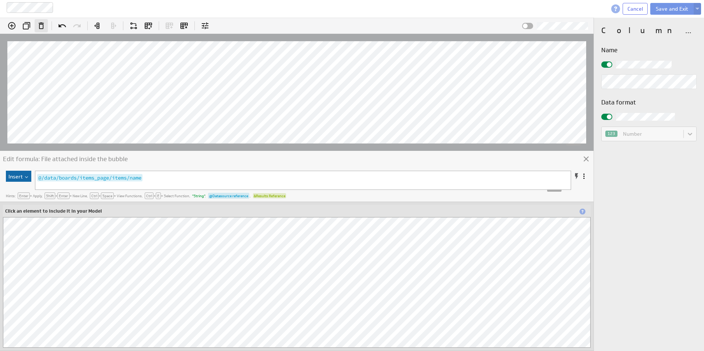
click at [42, 23] on icon "Remove column (Del)" at bounding box center [41, 25] width 5 height 7
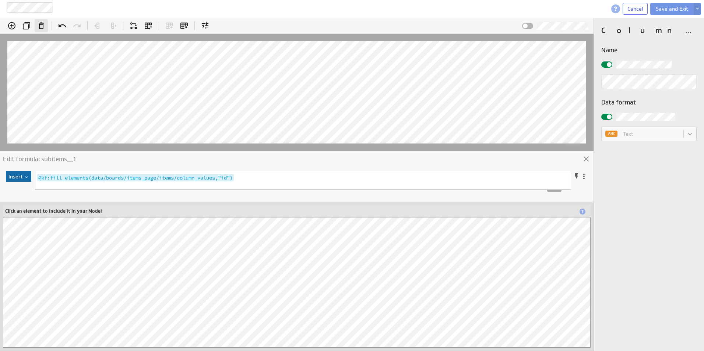
click at [39, 26] on icon "Remove column (Del)" at bounding box center [41, 25] width 9 height 9
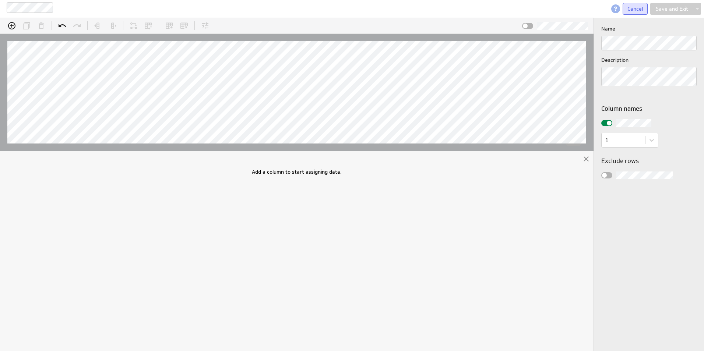
click at [631, 11] on span "Cancel" at bounding box center [635, 9] width 15 height 7
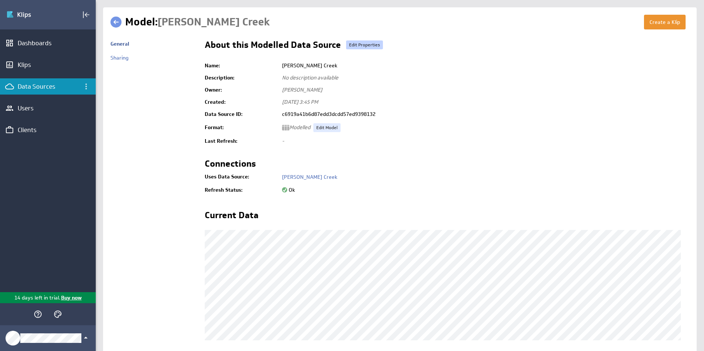
click at [367, 42] on link "Edit Properties" at bounding box center [364, 45] width 37 height 9
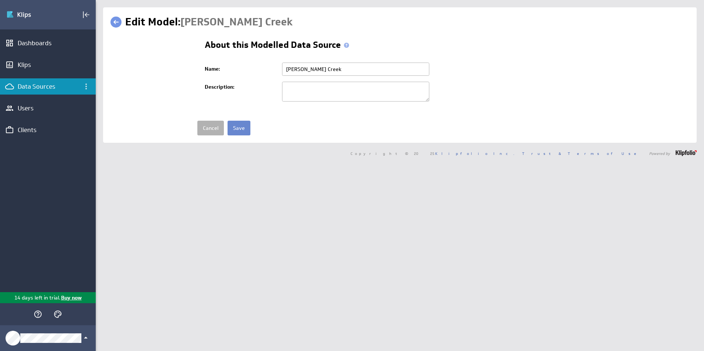
click at [245, 125] on input "Save" at bounding box center [239, 128] width 23 height 15
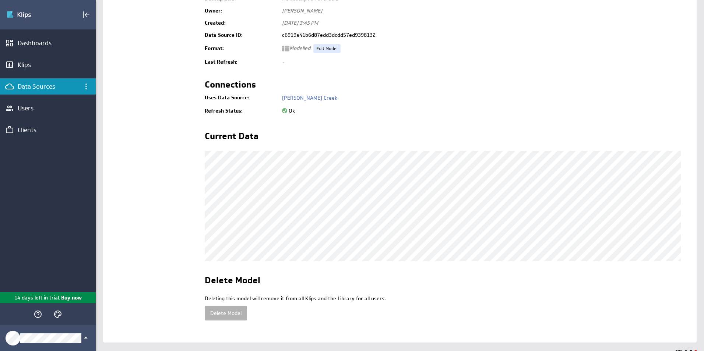
scroll to position [91, 0]
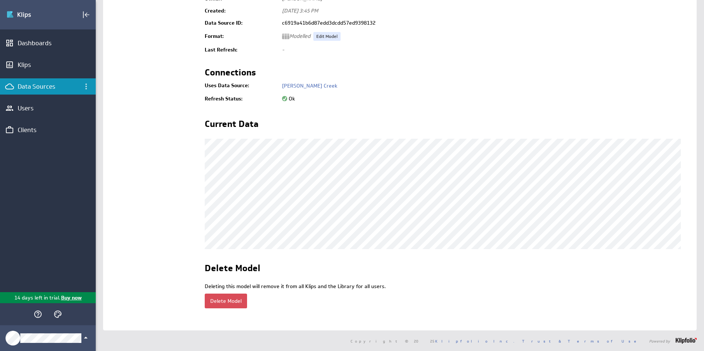
click at [229, 305] on button "Delete Model" at bounding box center [226, 301] width 42 height 15
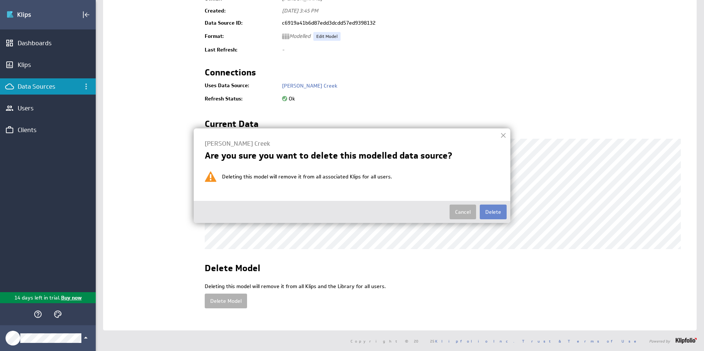
click at [486, 213] on button "Delete" at bounding box center [493, 212] width 27 height 15
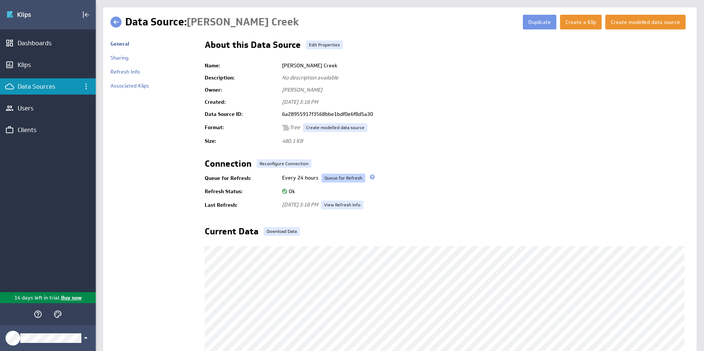
click at [346, 179] on link "Queue for Refresh" at bounding box center [344, 178] width 44 height 9
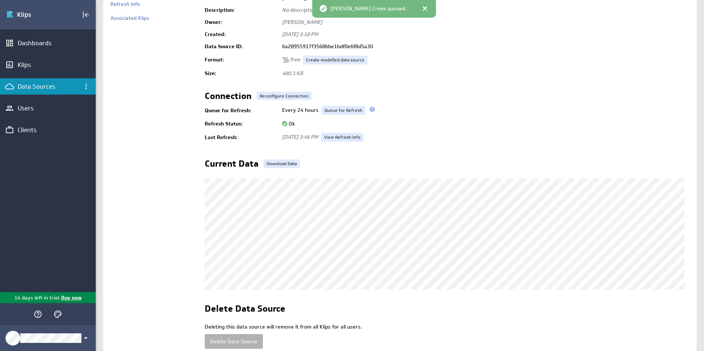
scroll to position [108, 0]
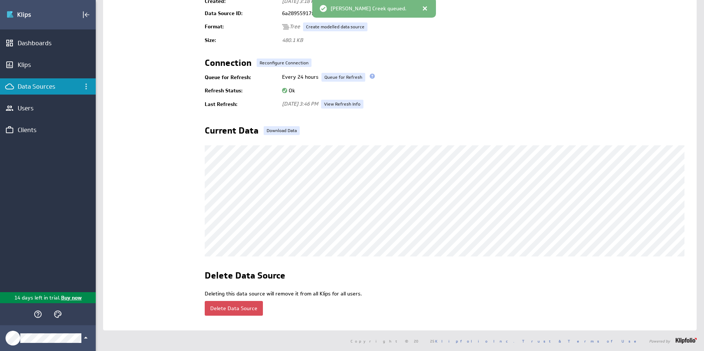
click at [230, 301] on button "Delete Data Source" at bounding box center [234, 308] width 58 height 15
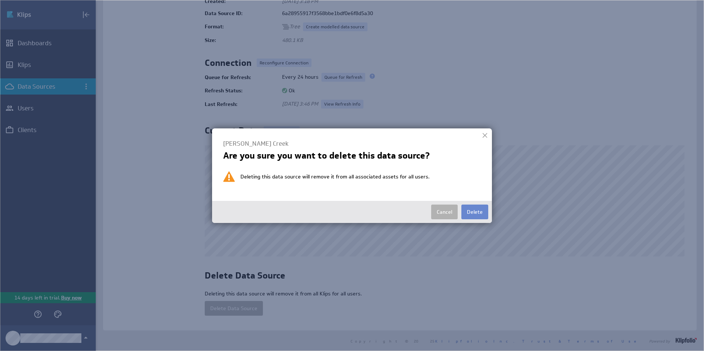
click at [474, 207] on button "Delete" at bounding box center [475, 212] width 27 height 15
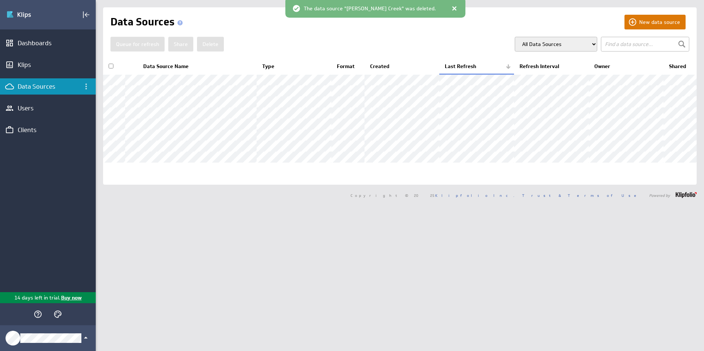
click at [649, 27] on button "New data source" at bounding box center [655, 22] width 61 height 15
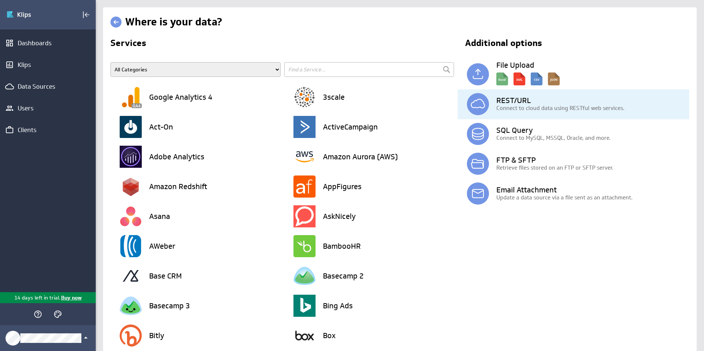
click at [497, 108] on p "Connect to cloud data using RESTful web services." at bounding box center [593, 108] width 193 height 8
click at [477, 106] on img at bounding box center [478, 104] width 22 height 22
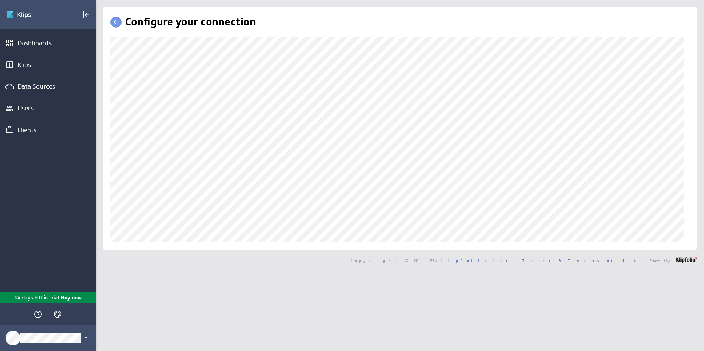
click at [111, 203] on div "Configure your connection" at bounding box center [400, 128] width 594 height 243
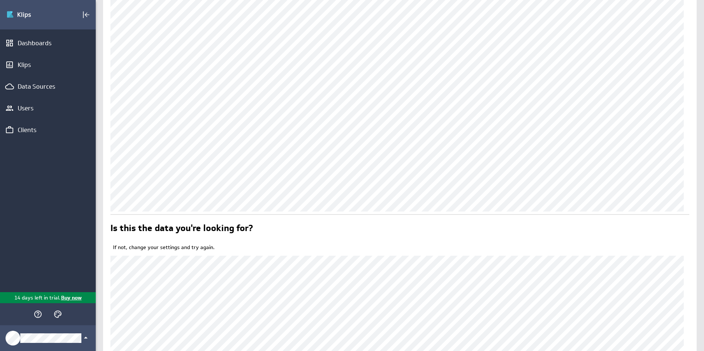
scroll to position [111, 0]
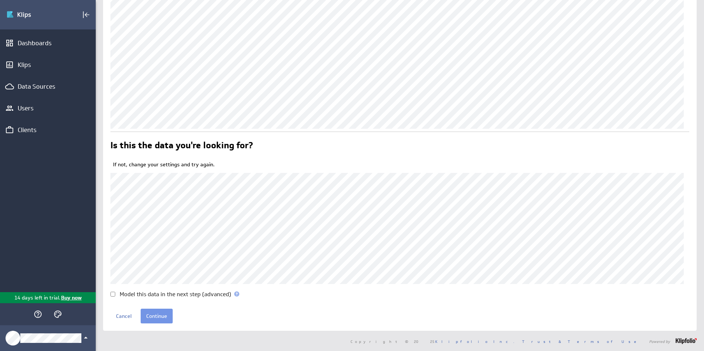
scroll to position [193, 0]
click at [112, 294] on input "Model this data in the next step (advanced)" at bounding box center [113, 294] width 5 height 5
checkbox input "true"
click at [159, 317] on input "Continue" at bounding box center [157, 316] width 32 height 15
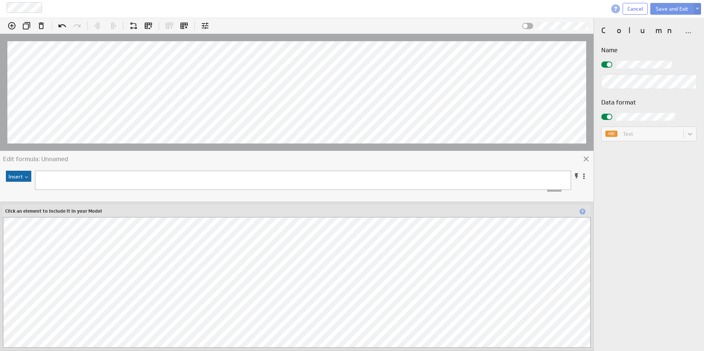
scroll to position [37, 0]
click at [53, 179] on pre at bounding box center [298, 178] width 526 height 8
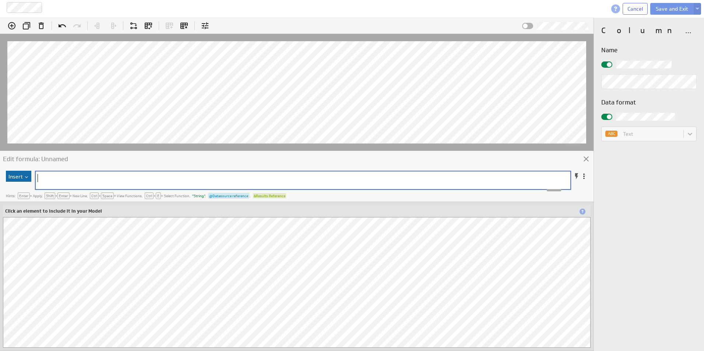
type textarea "​"
click at [357, 174] on pre "/ data / boards / items_page / items" at bounding box center [296, 178] width 520 height 8
click at [585, 177] on span at bounding box center [583, 176] width 7 height 7
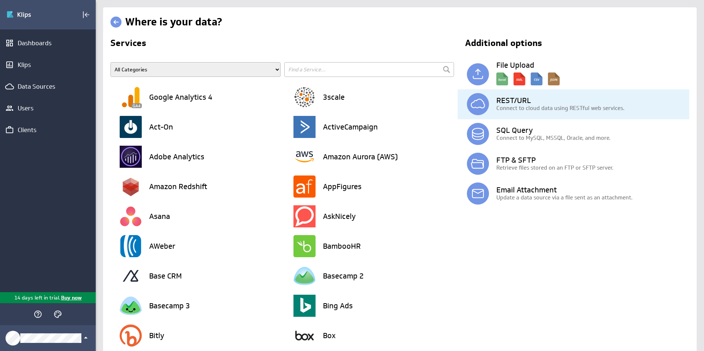
click at [527, 111] on p "Connect to cloud data using RESTful web services." at bounding box center [593, 108] width 193 height 8
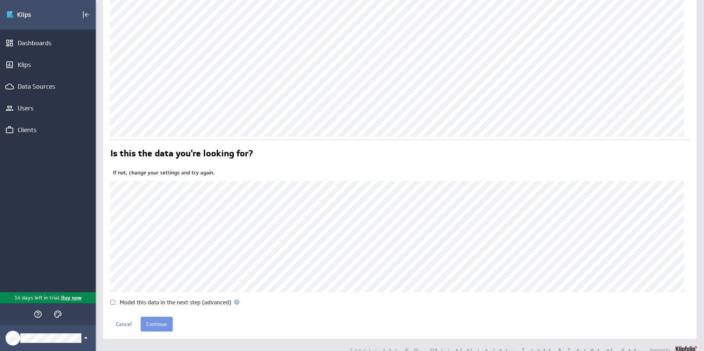
scroll to position [193, 0]
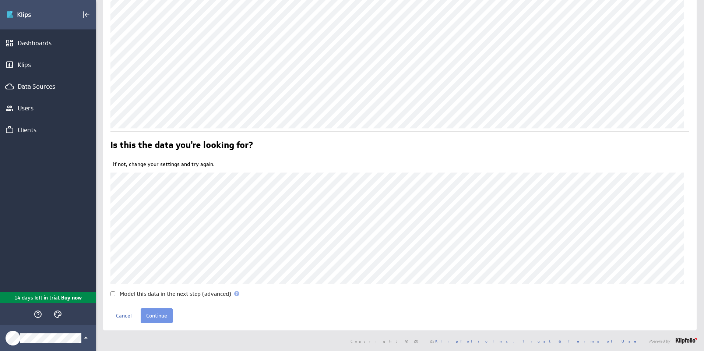
click at [112, 293] on input "Model this data in the next step (advanced)" at bounding box center [113, 294] width 5 height 5
checkbox input "true"
click at [157, 316] on input "Continue" at bounding box center [157, 316] width 32 height 15
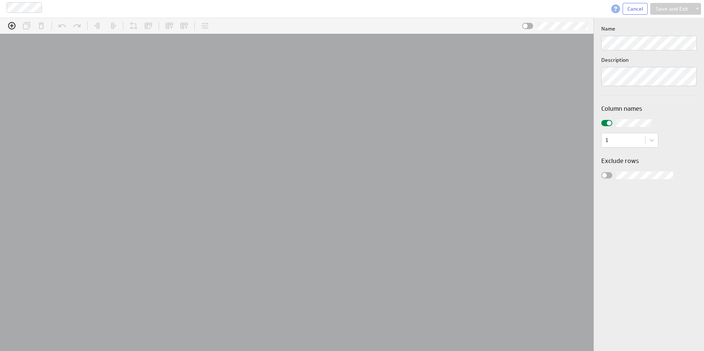
scroll to position [23, 622]
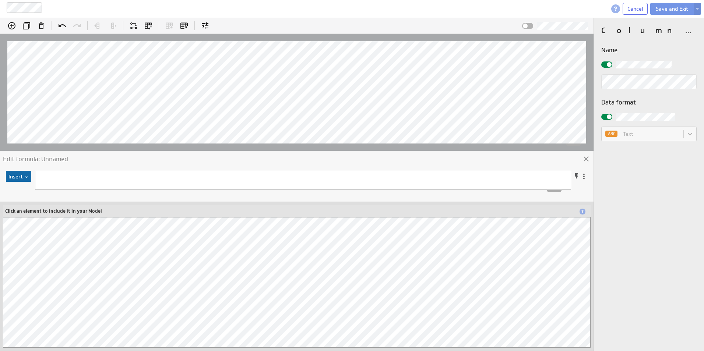
click at [129, 178] on pre at bounding box center [298, 178] width 526 height 8
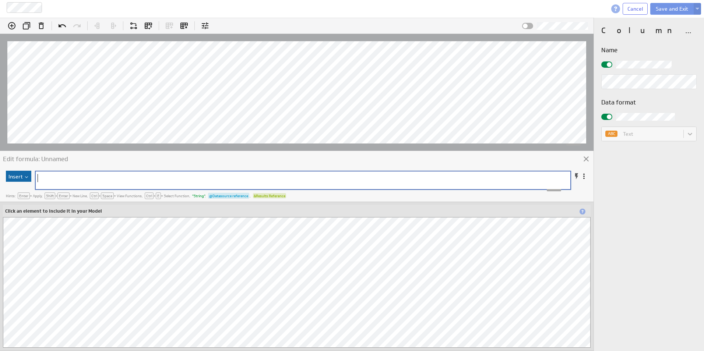
type textarea "​"
paste textarea
click at [139, 174] on pre "/ data / boards / items_page / items" at bounding box center [296, 178] width 520 height 8
type textarea "/data/boards/items_page/items"
drag, startPoint x: 175, startPoint y: 178, endPoint x: 31, endPoint y: 175, distance: 143.7
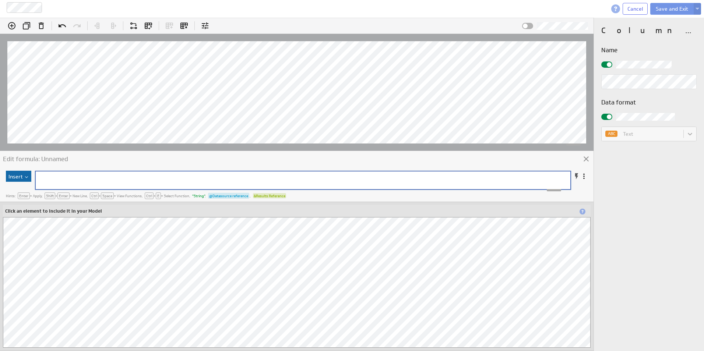
scroll to position [0, 0]
click at [104, 173] on div "Insert x ​ ​ Hints: Enter = Apply , Shift + Enter = New Line , Ctrl + Space = V…" at bounding box center [297, 260] width 594 height 182
click at [104, 174] on pre "​" at bounding box center [296, 178] width 520 height 8
click at [92, 214] on div "Click an element to include it in your Model" at bounding box center [297, 276] width 588 height 143
click at [91, 213] on div "Click an element to include it in your Model" at bounding box center [297, 276] width 588 height 143
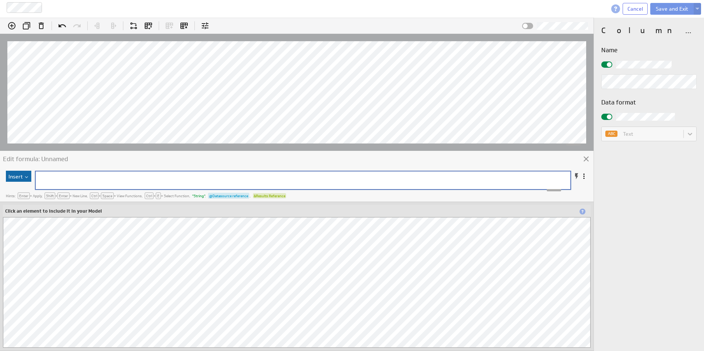
click at [152, 175] on div "Insert x ​ ​ Hints: Enter = Apply , Shift + Enter = New Line , Ctrl + Space = V…" at bounding box center [297, 260] width 594 height 182
click at [97, 178] on div "Insert x ​ ​ Hints: Enter = Apply , Shift + Enter = New Line , Ctrl + Space = V…" at bounding box center [297, 260] width 594 height 182
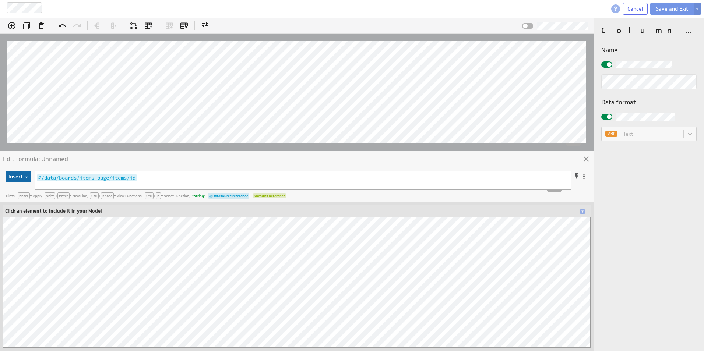
scroll to position [2, 0]
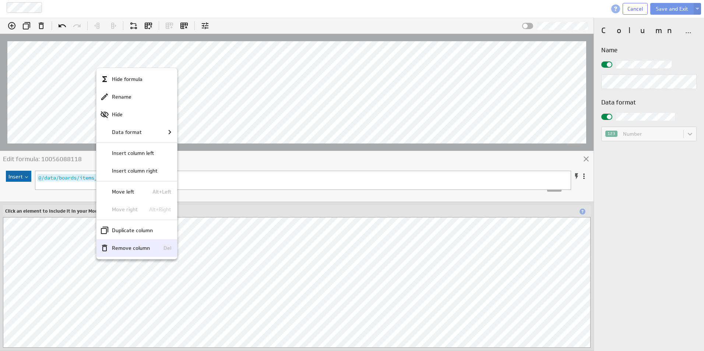
click at [137, 249] on p "Remove column" at bounding box center [131, 249] width 38 height 8
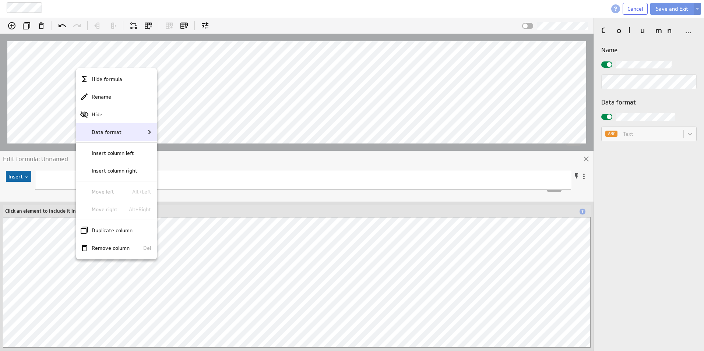
click at [114, 134] on p "Data format" at bounding box center [107, 133] width 30 height 8
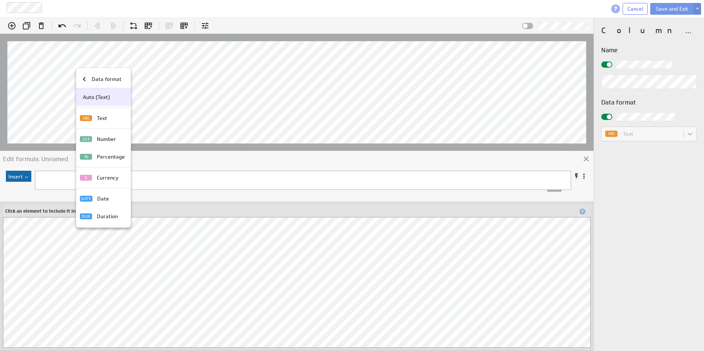
click at [116, 95] on div "Auto (Text)" at bounding box center [102, 98] width 45 height 8
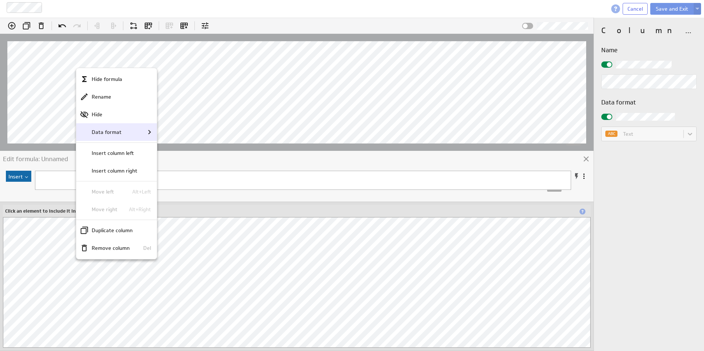
click at [130, 133] on div "Data format" at bounding box center [117, 132] width 74 height 9
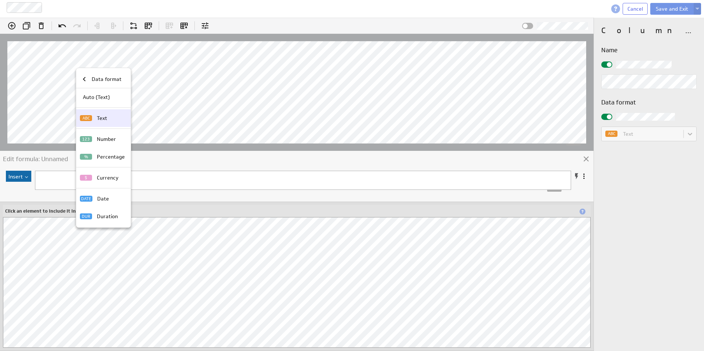
click at [102, 121] on p "Text" at bounding box center [102, 119] width 10 height 8
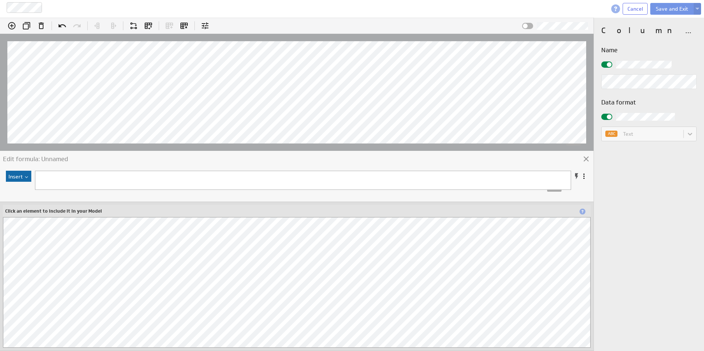
click at [51, 177] on pre "​" at bounding box center [298, 178] width 526 height 8
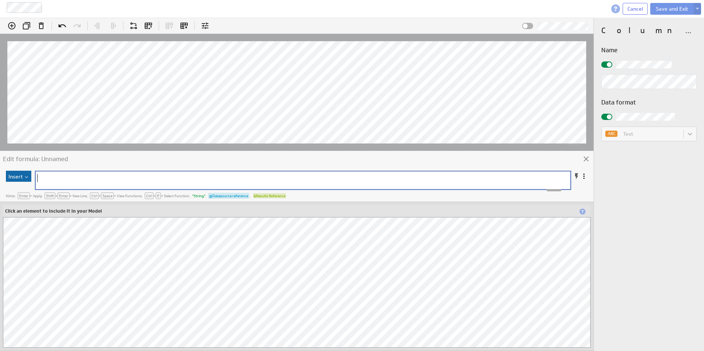
type textarea "​"
paste textarea
click at [47, 177] on span "data" at bounding box center [49, 178] width 12 height 7
click at [43, 175] on span "data" at bounding box center [49, 178] width 12 height 7
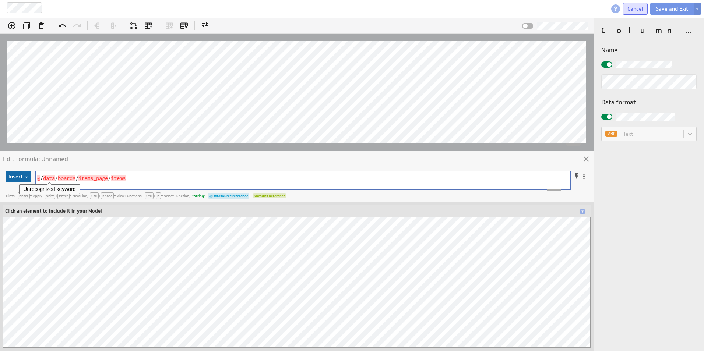
click at [633, 13] on button "Cancel" at bounding box center [635, 9] width 25 height 12
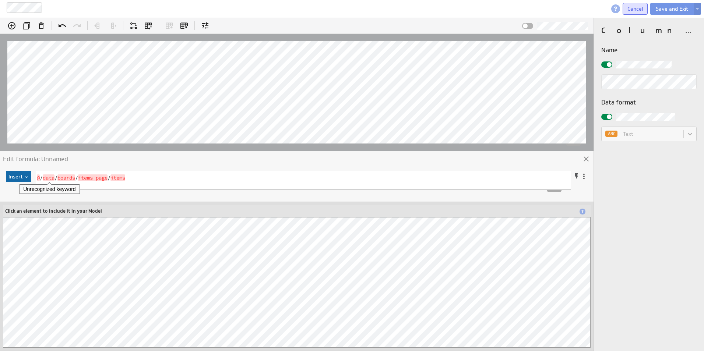
scroll to position [2, 0]
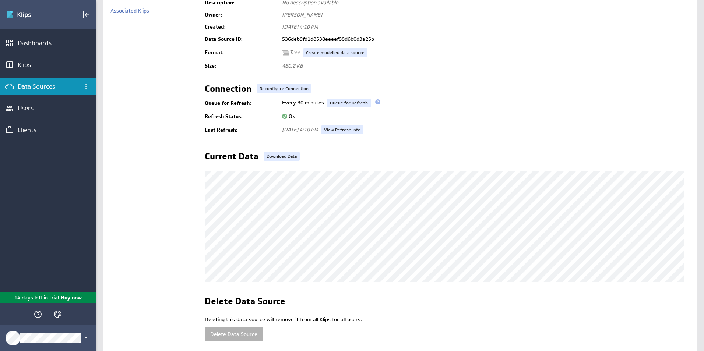
scroll to position [108, 0]
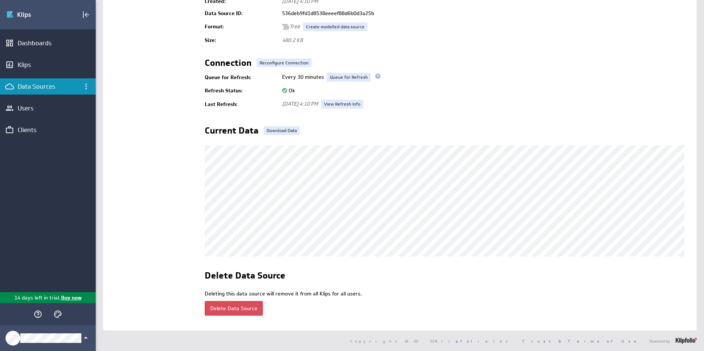
click at [229, 301] on button "Delete Data Source" at bounding box center [234, 308] width 58 height 15
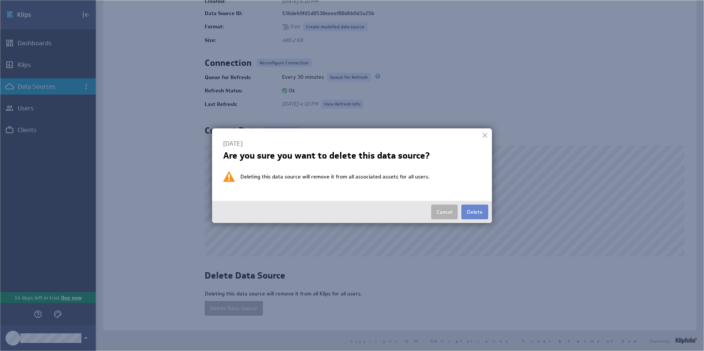
click at [487, 215] on button "Delete" at bounding box center [475, 212] width 27 height 15
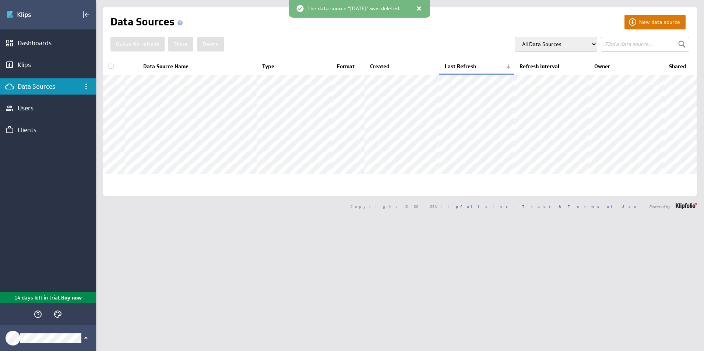
click at [650, 20] on button "New data source" at bounding box center [655, 22] width 61 height 15
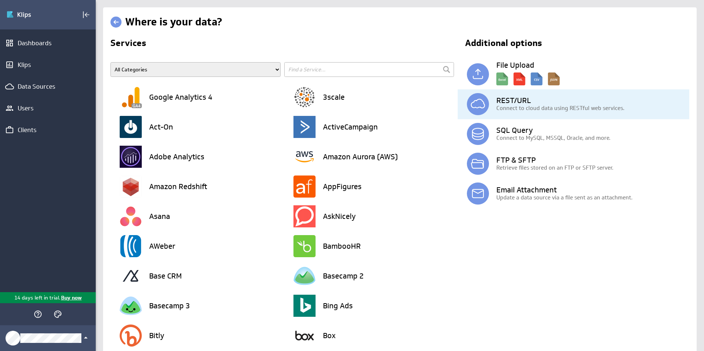
click at [520, 107] on p "Connect to cloud data using RESTful web services." at bounding box center [593, 108] width 193 height 8
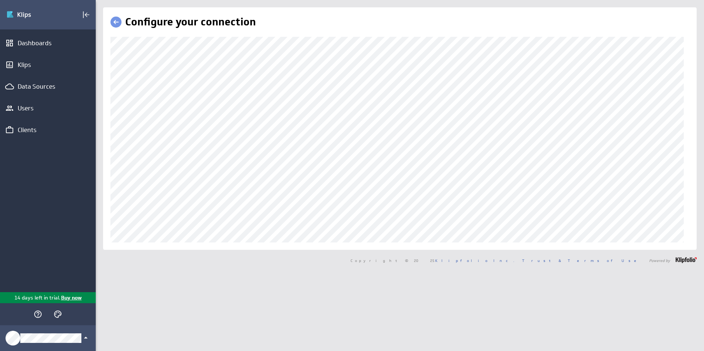
click at [109, 202] on div "Configure your connection" at bounding box center [400, 128] width 594 height 243
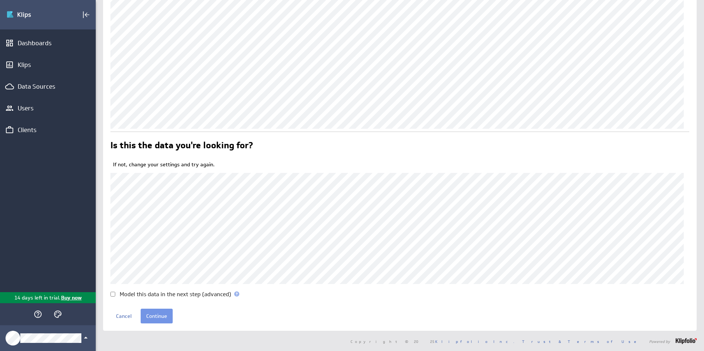
scroll to position [193, 0]
click at [155, 318] on input "Continue" at bounding box center [157, 316] width 32 height 15
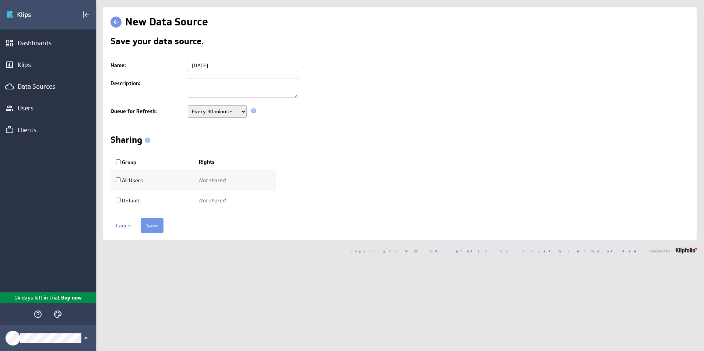
drag, startPoint x: 212, startPoint y: 67, endPoint x: 174, endPoint y: 67, distance: 37.6
click at [174, 67] on tr "Name: Monday" at bounding box center [400, 65] width 579 height 19
type input "[PERSON_NAME] Creek Data"
click at [227, 112] on select "Never Every minute Every 5 minutes Every 15 minutes Every 30 minutes Every hour…" at bounding box center [217, 111] width 59 height 13
select select "86400"
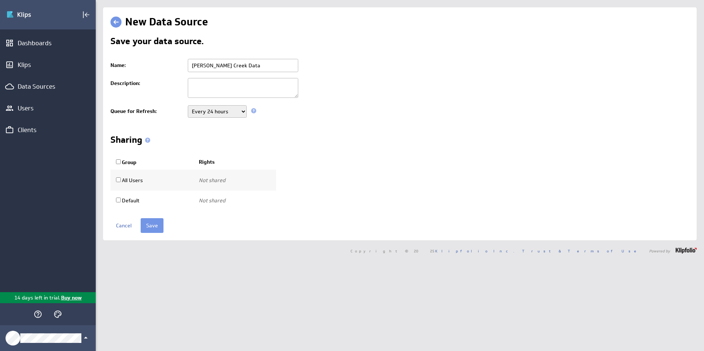
click at [188, 105] on select "Never Every minute Every 5 minutes Every 15 minutes Every 30 minutes Every hour…" at bounding box center [217, 111] width 59 height 13
click at [155, 223] on input "Save" at bounding box center [152, 225] width 23 height 15
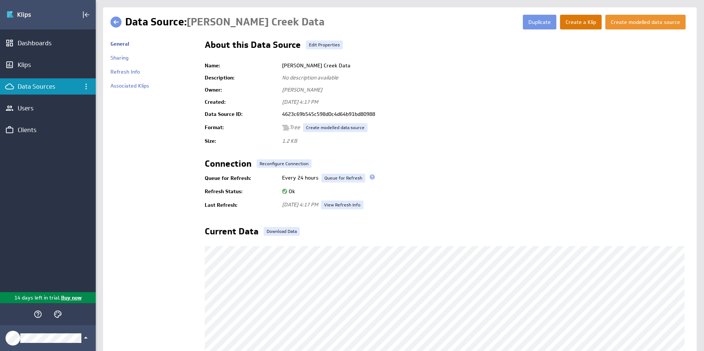
click at [582, 21] on button "Create a Klip" at bounding box center [581, 22] width 42 height 15
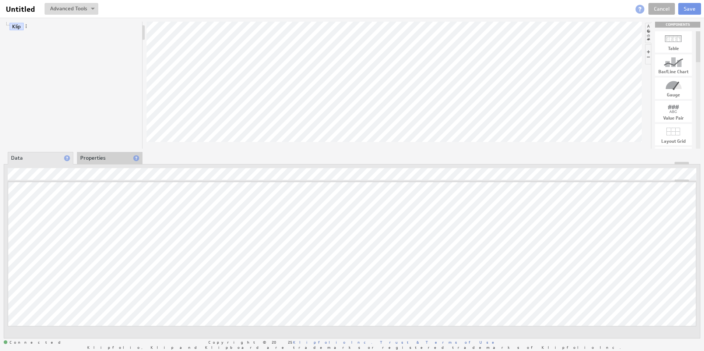
click at [63, 54] on div "Klip" at bounding box center [73, 85] width 139 height 127
click at [144, 33] on div at bounding box center [143, 85] width 3 height 127
click at [90, 10] on button at bounding box center [72, 9] width 54 height 12
click at [403, 79] on div "Klip COMPONENTS Table Bar/Line Chart Gauge Value Pair Layout Grid Separator Lab…" at bounding box center [352, 180] width 704 height 325
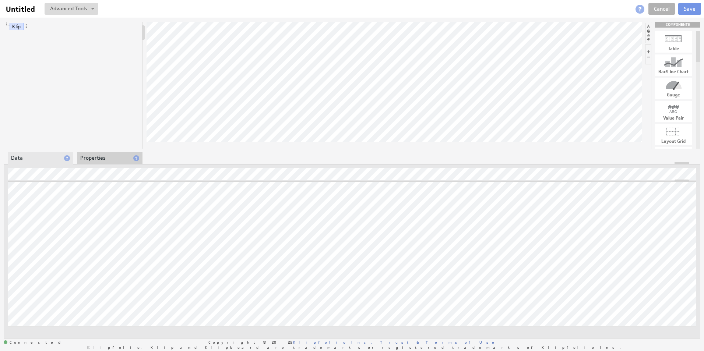
click at [122, 182] on div "Updating... Select a Function ARRAY DATE SELECT SLICE SUM Data Manipulation Log…" at bounding box center [352, 259] width 689 height 155
click at [81, 6] on button at bounding box center [72, 9] width 54 height 12
click at [70, 22] on td "View Klip Source Code" at bounding box center [46, 22] width 62 height 12
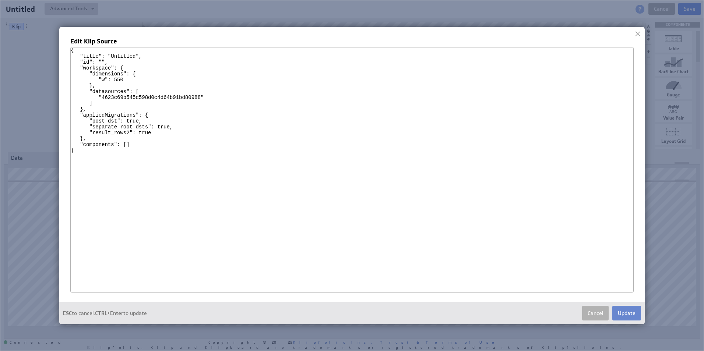
click at [622, 314] on button "Update" at bounding box center [627, 313] width 29 height 15
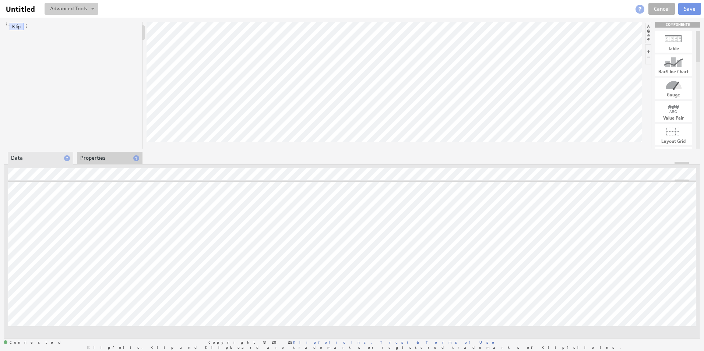
click at [62, 3] on button at bounding box center [72, 9] width 54 height 12
click at [73, 38] on td "Create New Variable..." at bounding box center [46, 36] width 62 height 12
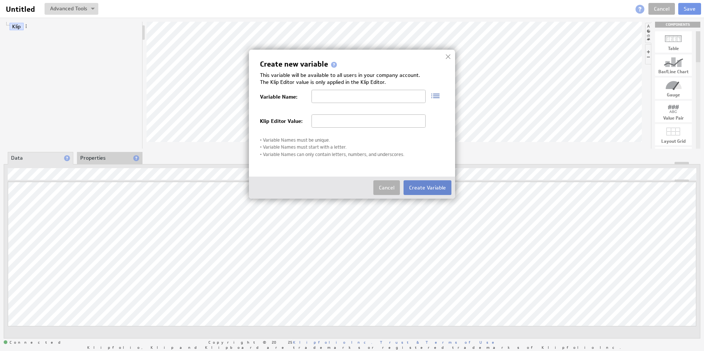
click at [421, 189] on button "Create Variable" at bounding box center [428, 187] width 48 height 15
click at [84, 17] on img at bounding box center [352, 175] width 704 height 351
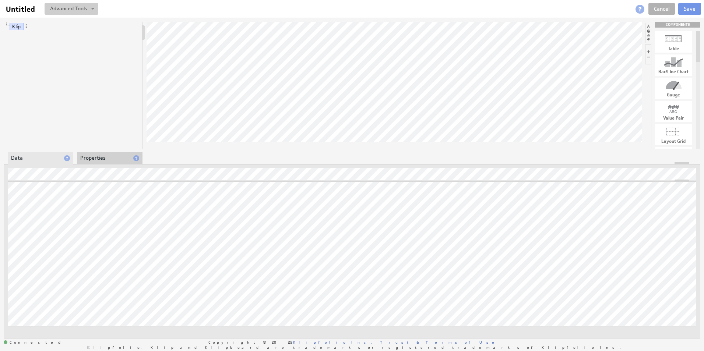
click at [97, 11] on button at bounding box center [72, 9] width 54 height 12
click at [67, 46] on td "Manage Variables..." at bounding box center [46, 48] width 62 height 12
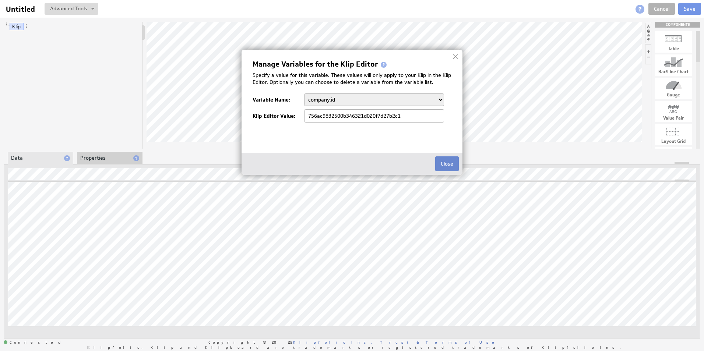
click at [449, 161] on button "Close" at bounding box center [447, 164] width 24 height 15
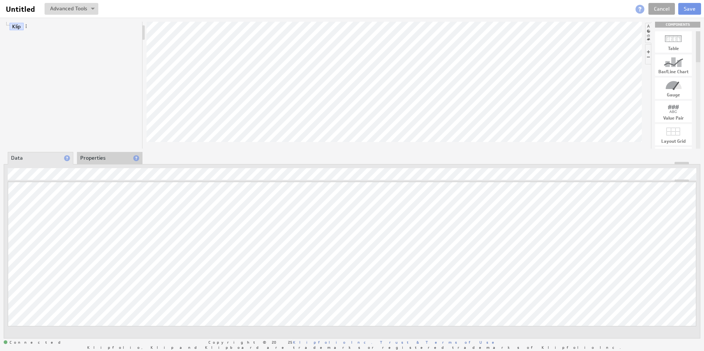
click at [667, 10] on link "Cancel" at bounding box center [662, 9] width 27 height 12
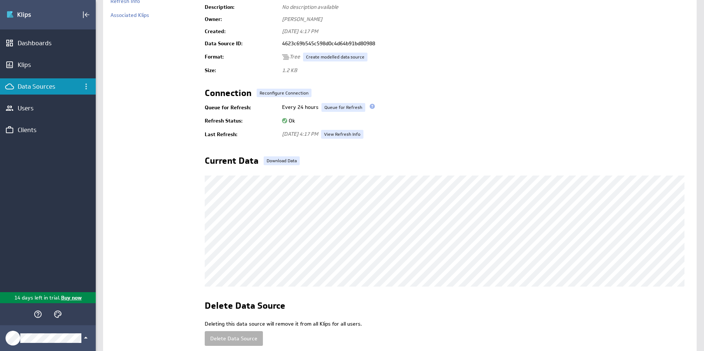
scroll to position [108, 0]
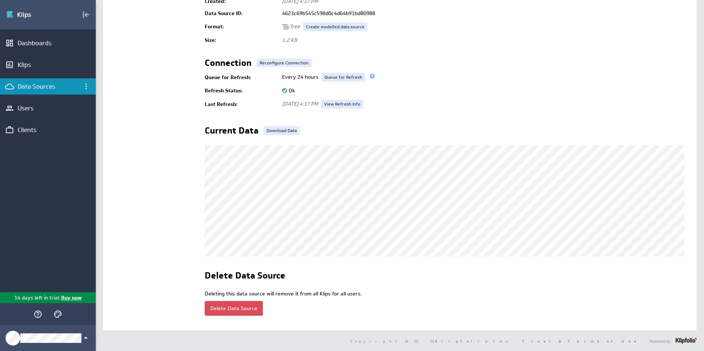
click at [249, 304] on button "Delete Data Source" at bounding box center [234, 308] width 58 height 15
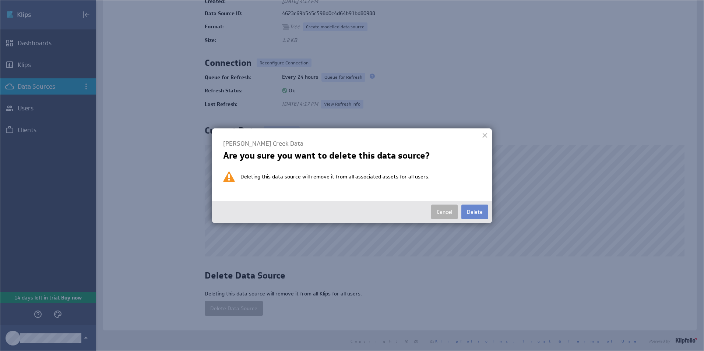
click at [478, 205] on button "Delete" at bounding box center [475, 212] width 27 height 15
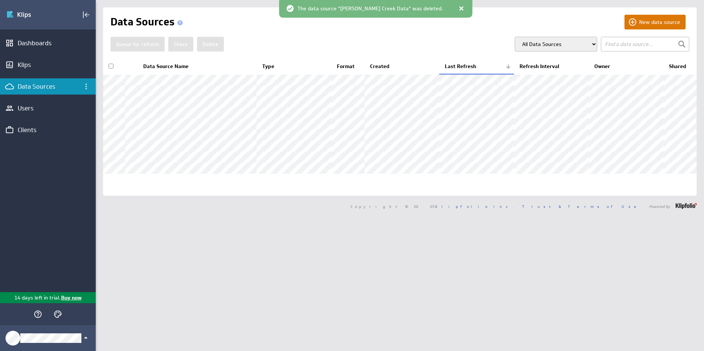
click at [644, 15] on button "New data source" at bounding box center [655, 22] width 61 height 15
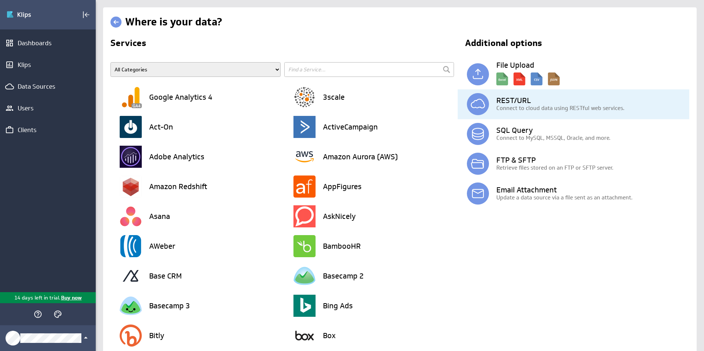
click at [499, 103] on h3 "REST/URL" at bounding box center [593, 100] width 193 height 7
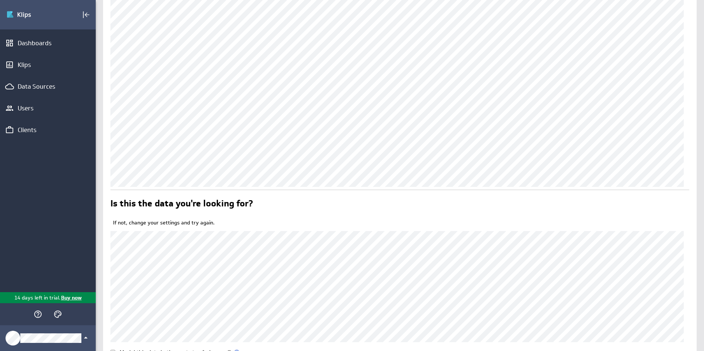
scroll to position [193, 0]
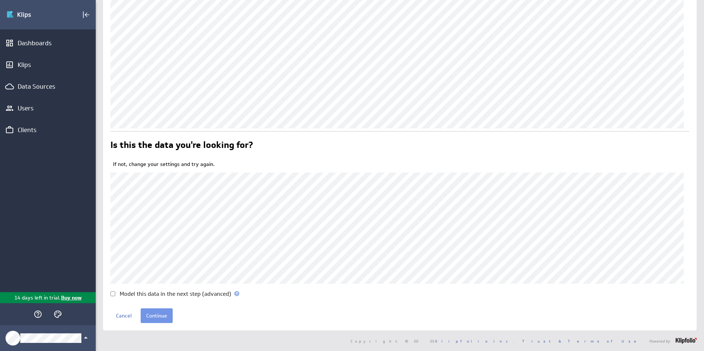
click at [110, 294] on div "Configure your connection Is this the data you're looking for? If not, change y…" at bounding box center [400, 72] width 594 height 516
click at [111, 292] on input "Model this data in the next step (advanced)" at bounding box center [113, 294] width 5 height 5
checkbox input "true"
drag, startPoint x: 152, startPoint y: 310, endPoint x: 155, endPoint y: 315, distance: 6.4
click at [153, 311] on input "Continue" at bounding box center [157, 316] width 32 height 15
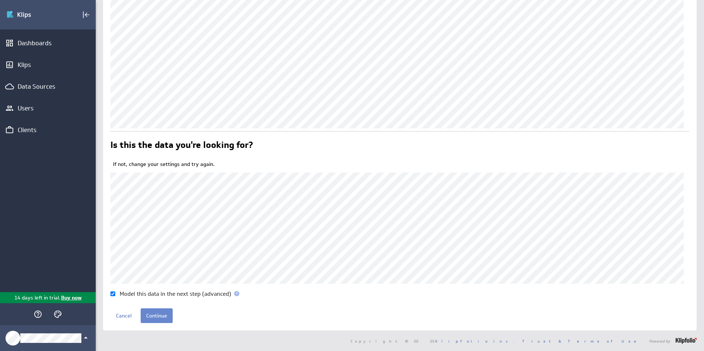
click at [155, 316] on input "Continue" at bounding box center [157, 316] width 32 height 15
